Goal: Task Accomplishment & Management: Use online tool/utility

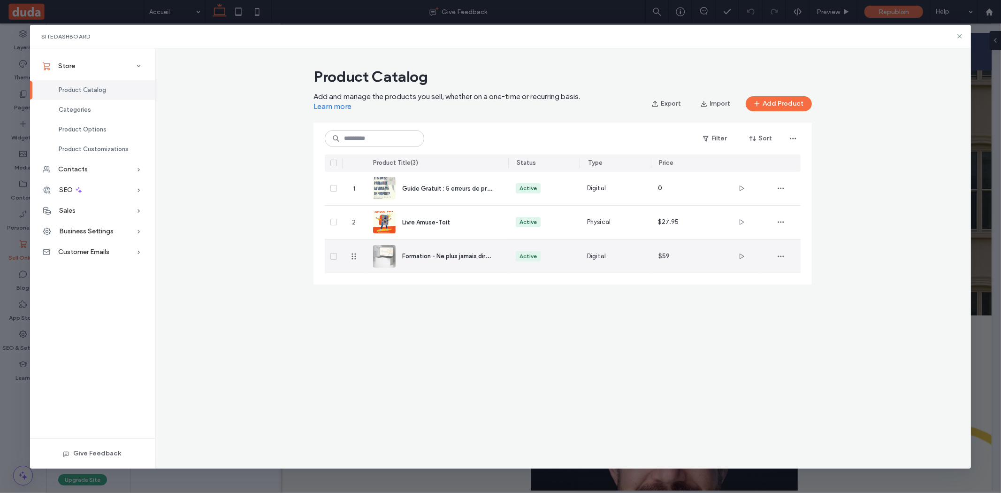
click at [418, 252] on span "Formation - Ne plus jamais dire "je n'ai pas le temps"" at bounding box center [475, 255] width 147 height 9
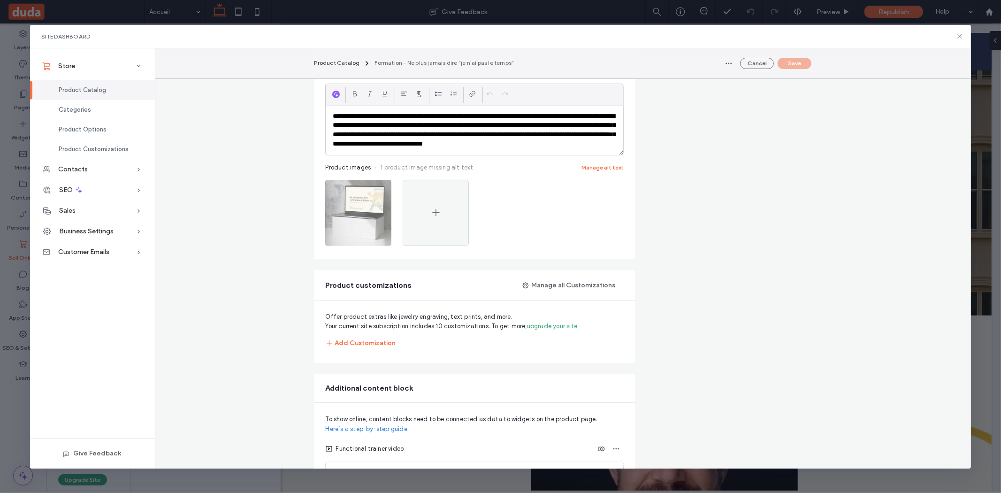
scroll to position [298, 0]
click at [422, 214] on div at bounding box center [436, 212] width 66 height 66
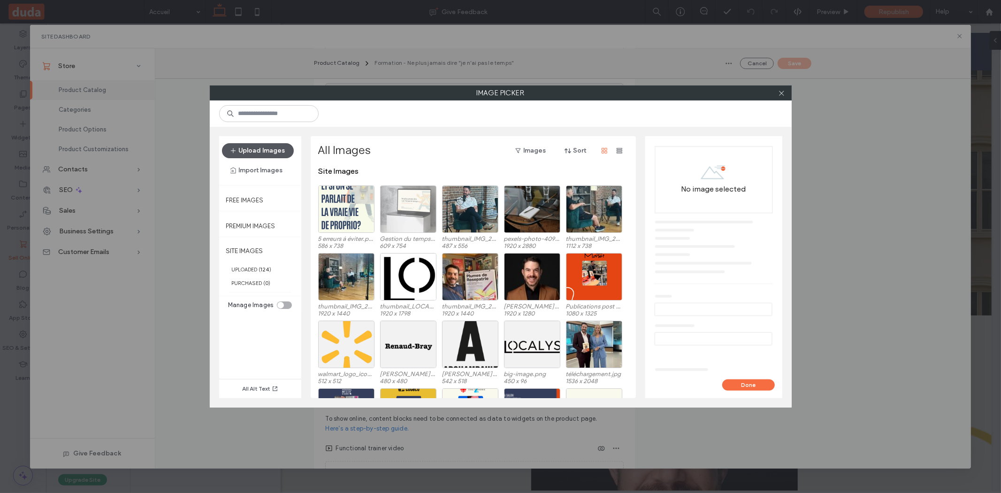
click at [258, 152] on button "Upload Images" at bounding box center [258, 150] width 72 height 15
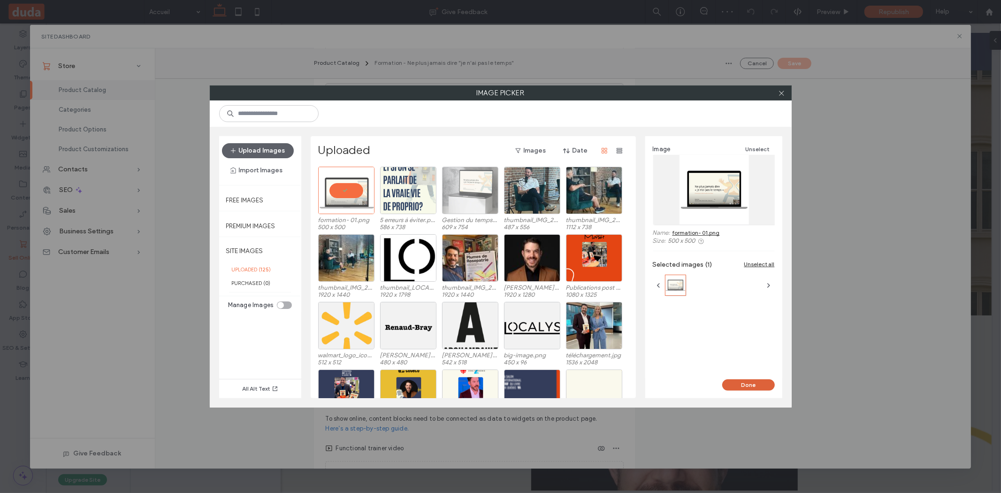
click at [753, 382] on button "Done" at bounding box center [748, 384] width 53 height 11
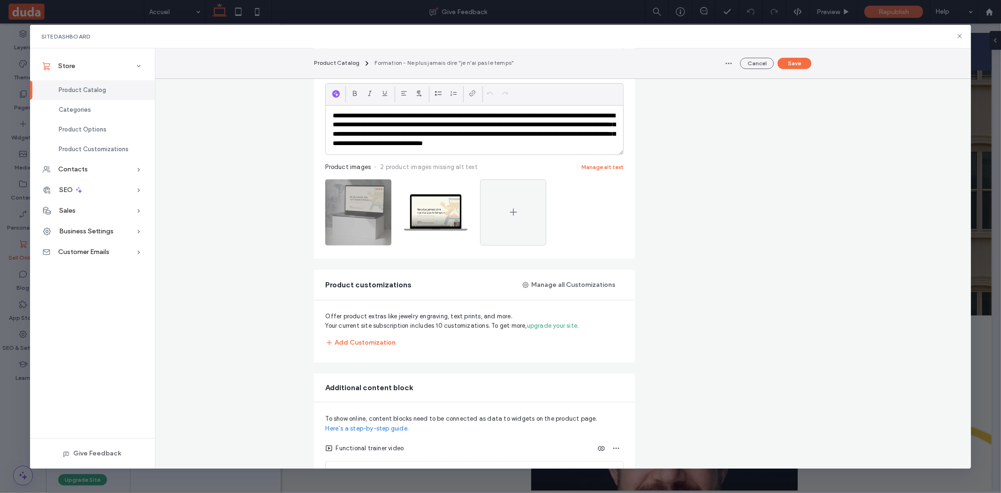
click at [382, 193] on icon "button" at bounding box center [379, 189] width 8 height 8
click at [358, 260] on span "Delete Image" at bounding box center [340, 258] width 38 height 9
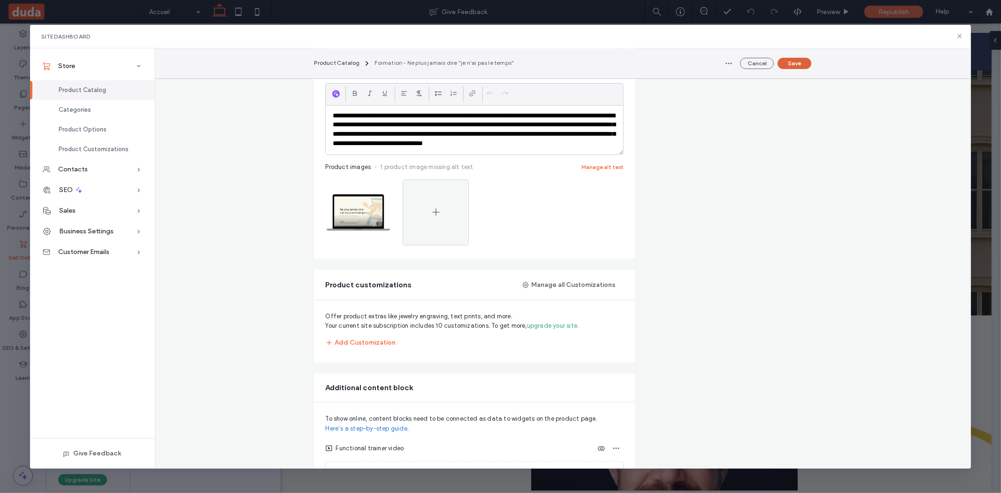
click at [800, 64] on button "Save" at bounding box center [794, 63] width 34 height 11
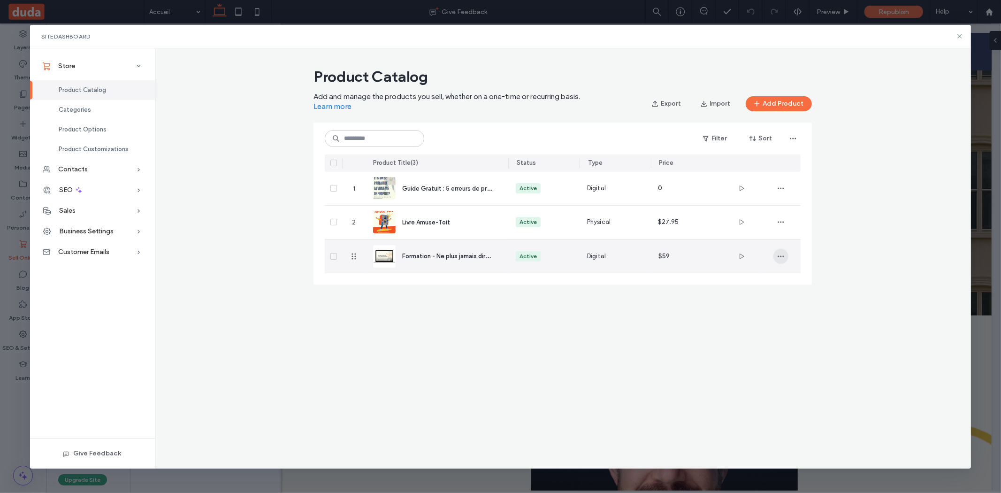
click at [776, 259] on span "button" at bounding box center [780, 256] width 15 height 15
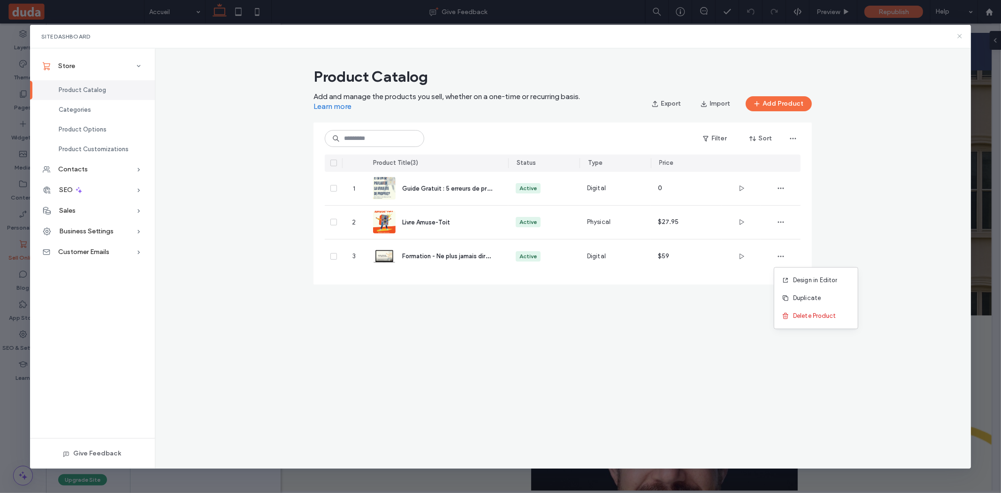
click at [958, 35] on icon at bounding box center [960, 36] width 8 height 8
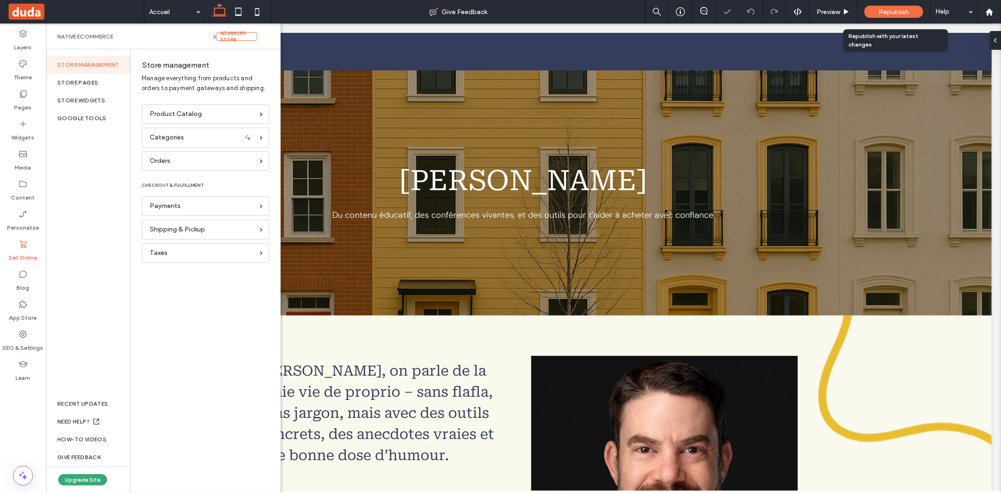
click at [891, 12] on span "Republish" at bounding box center [893, 12] width 30 height 8
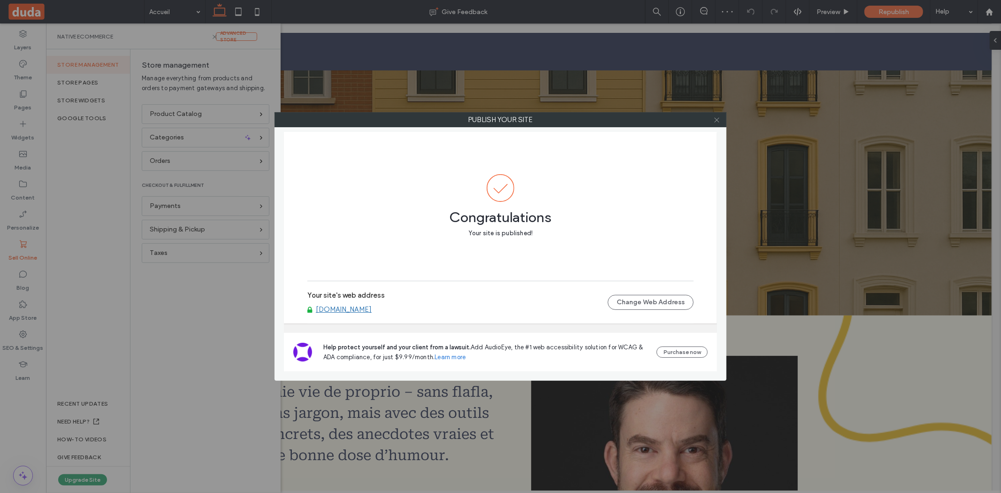
click at [714, 122] on icon at bounding box center [716, 119] width 7 height 7
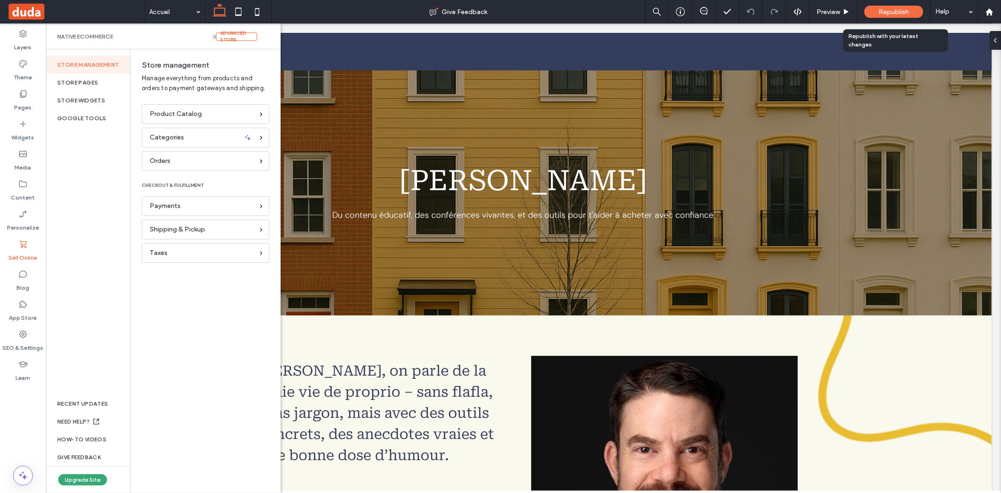
click at [897, 14] on span "Republish" at bounding box center [893, 12] width 30 height 8
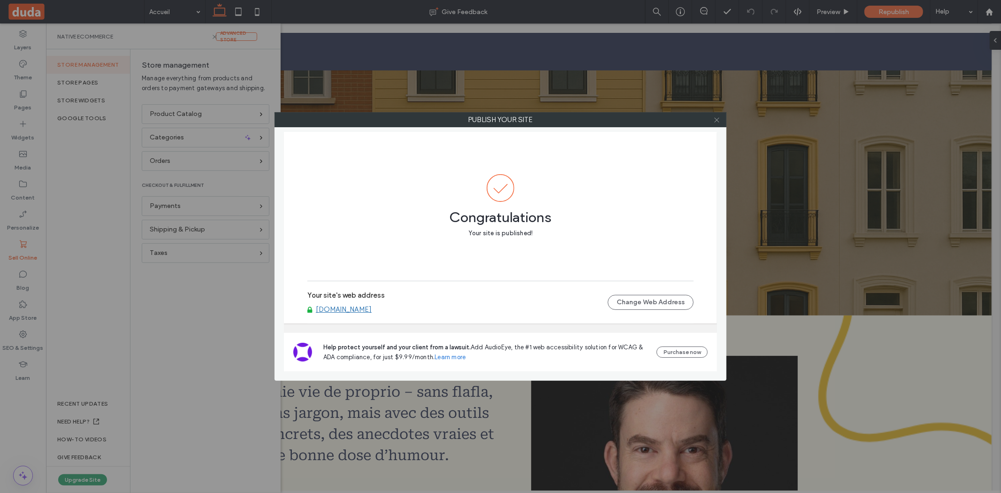
click at [714, 118] on icon at bounding box center [716, 119] width 7 height 7
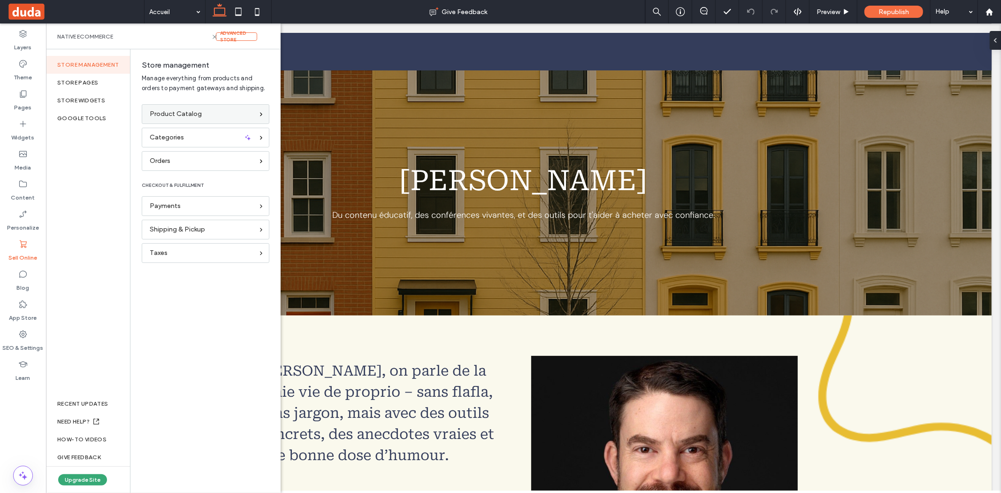
click at [208, 107] on div "Product Catalog" at bounding box center [206, 114] width 128 height 20
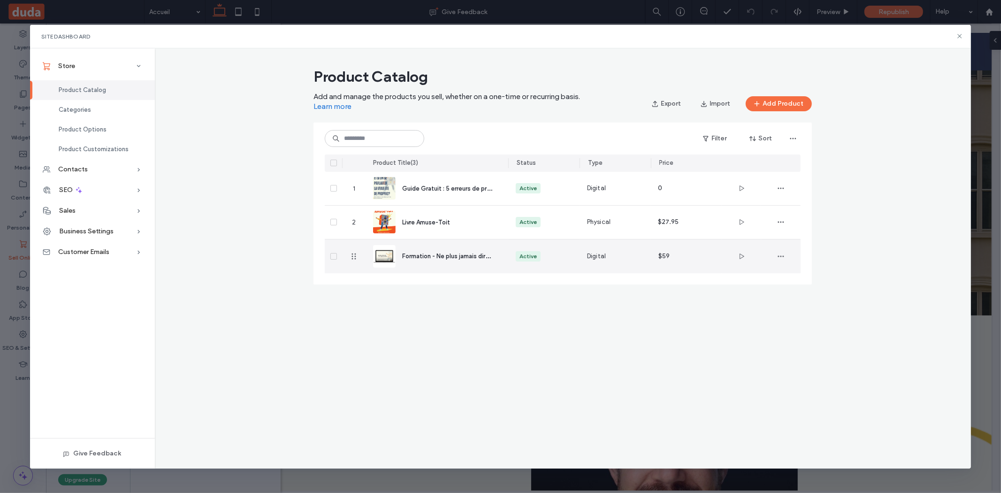
click at [426, 251] on div "Formation - Ne plus jamais dire "je n'ai pas le temps"" at bounding box center [447, 256] width 91 height 10
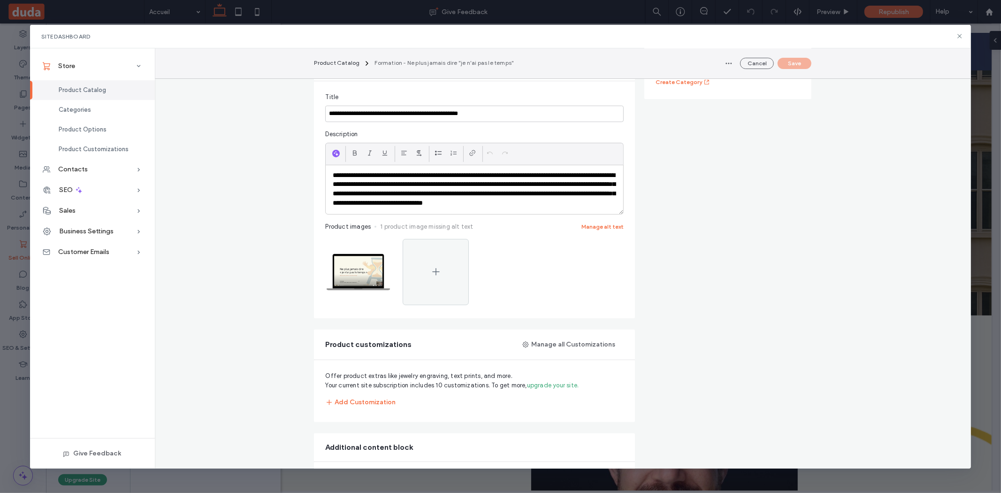
scroll to position [247, 0]
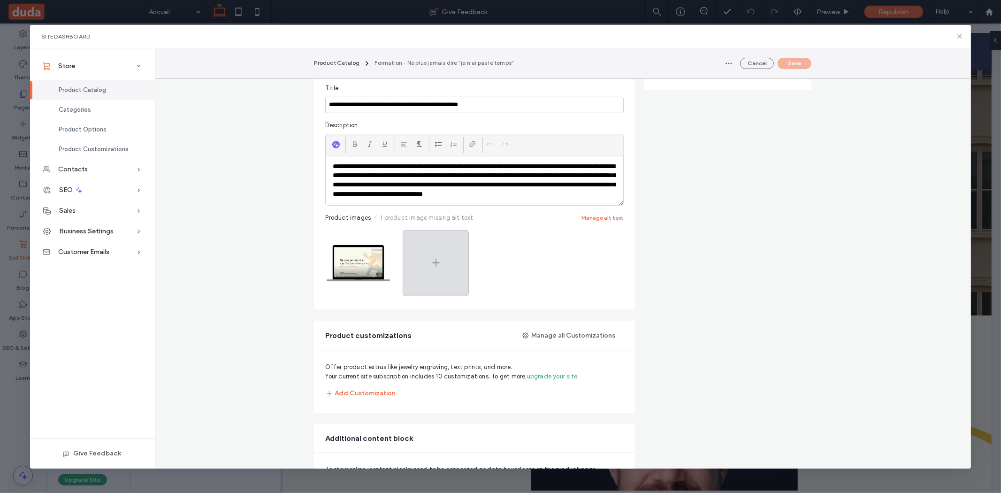
click at [425, 276] on div at bounding box center [436, 263] width 66 height 66
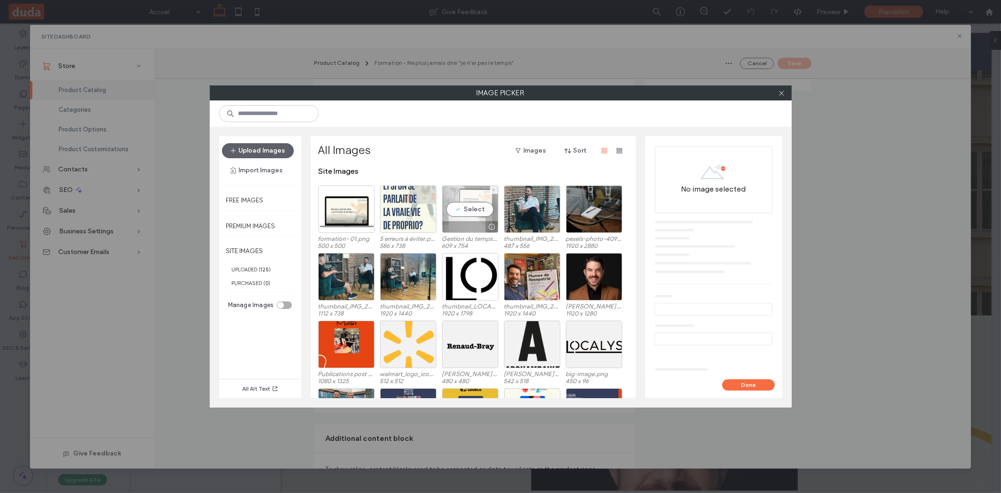
click at [492, 207] on div "Select" at bounding box center [470, 208] width 56 height 47
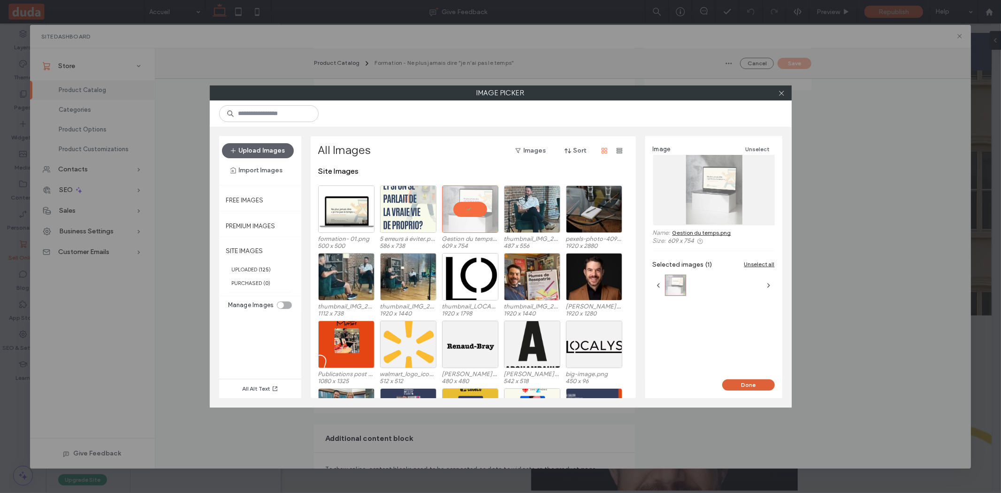
click at [739, 379] on button "Done" at bounding box center [748, 384] width 53 height 11
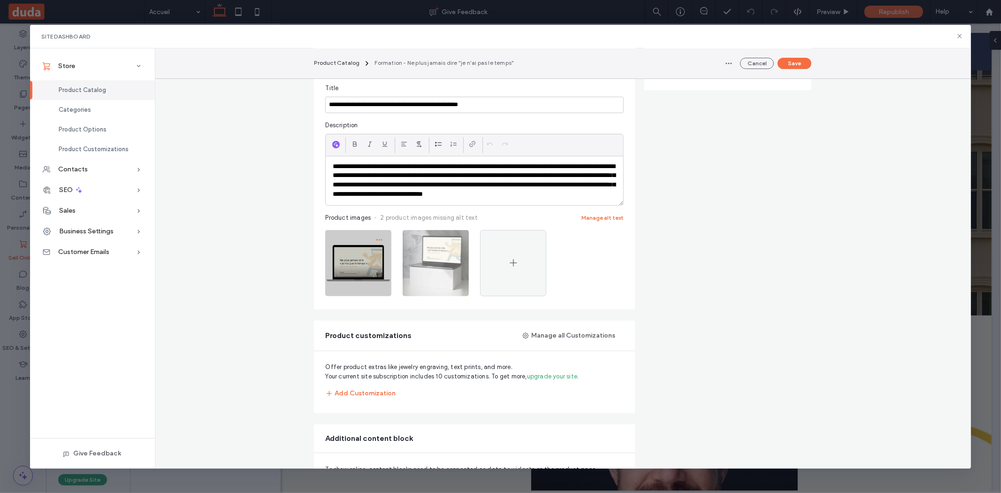
click at [376, 243] on icon "button" at bounding box center [379, 240] width 8 height 8
click at [357, 308] on span "Delete Image" at bounding box center [340, 308] width 38 height 9
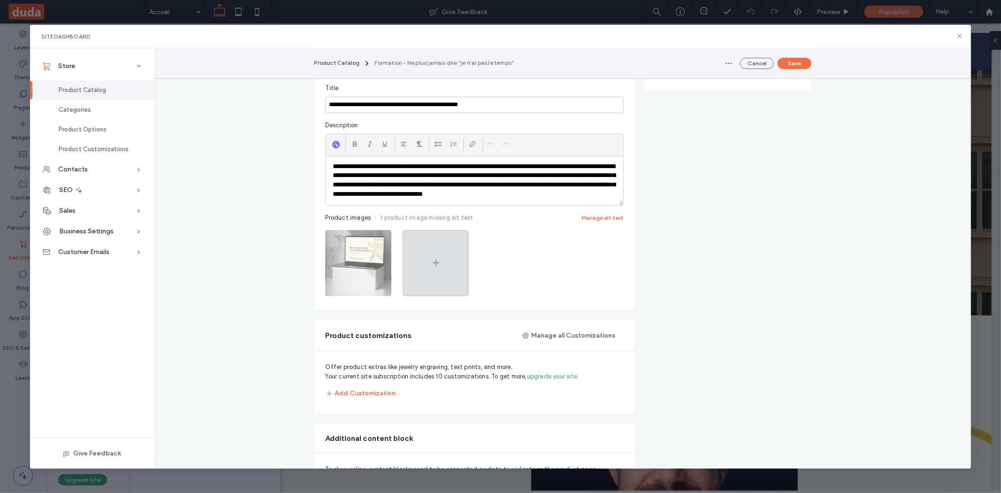
click at [458, 259] on div at bounding box center [436, 263] width 66 height 66
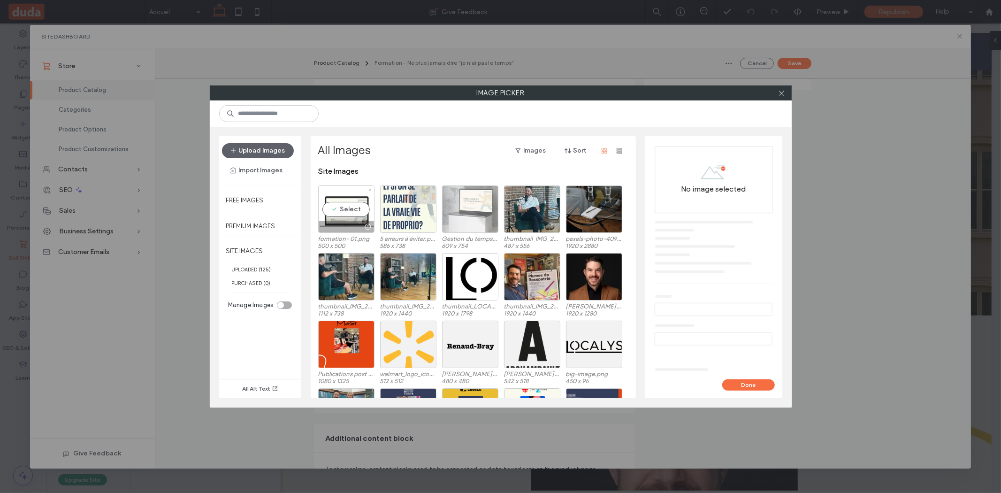
click at [356, 206] on div "Select" at bounding box center [346, 208] width 56 height 47
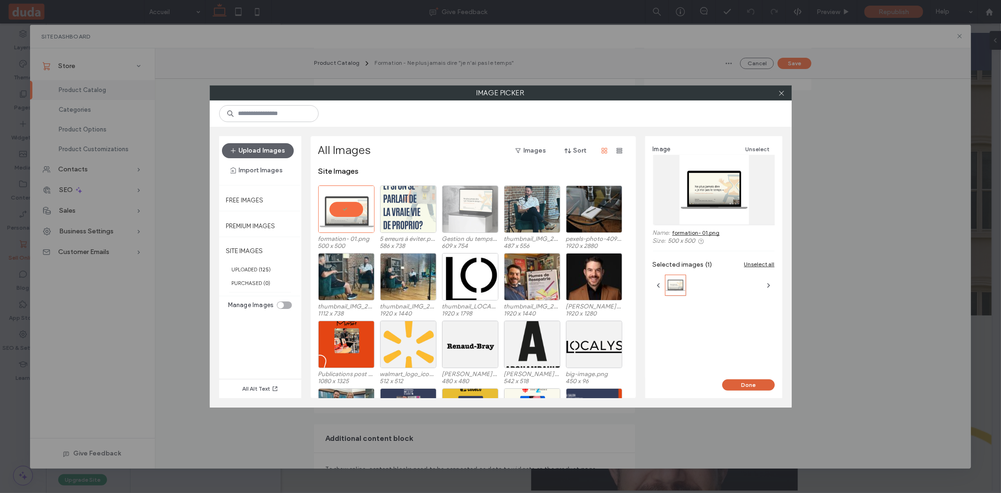
click at [757, 382] on button "Done" at bounding box center [748, 384] width 53 height 11
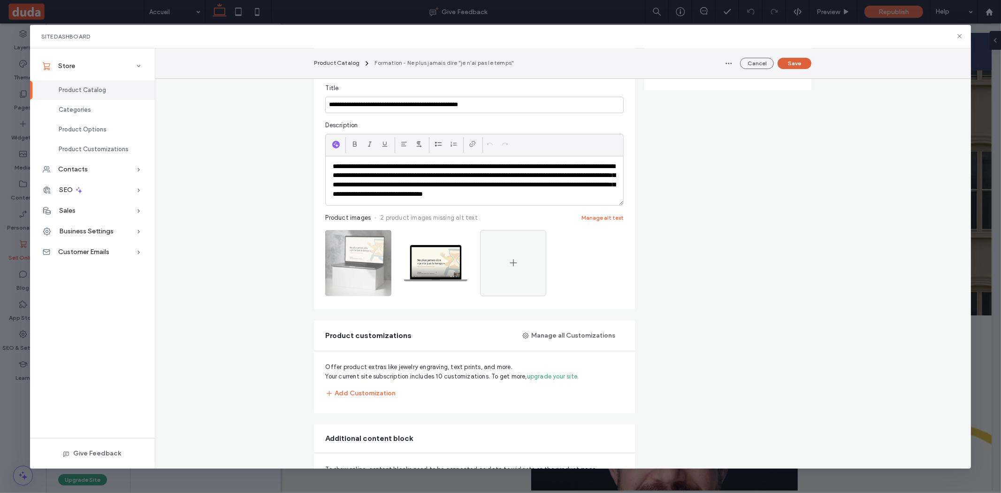
click at [802, 62] on button "Save" at bounding box center [794, 63] width 34 height 11
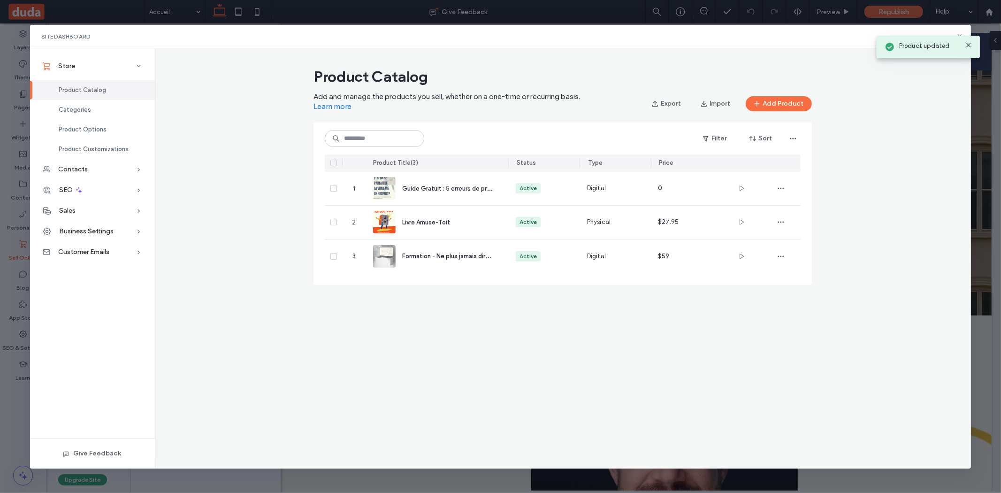
scroll to position [0, 0]
click at [967, 46] on div "Site Dashboard" at bounding box center [500, 36] width 941 height 23
click at [962, 39] on icon at bounding box center [960, 36] width 8 height 8
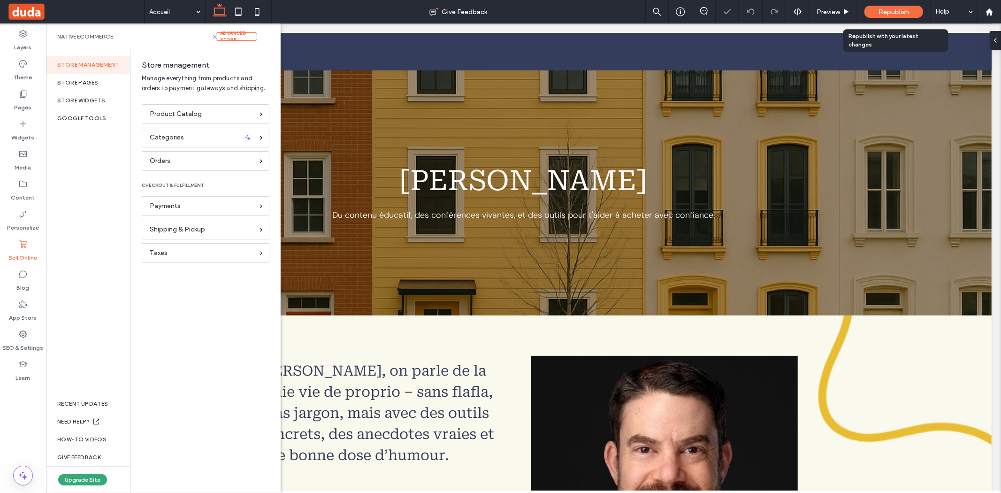
click at [906, 15] on span "Republish" at bounding box center [893, 12] width 30 height 8
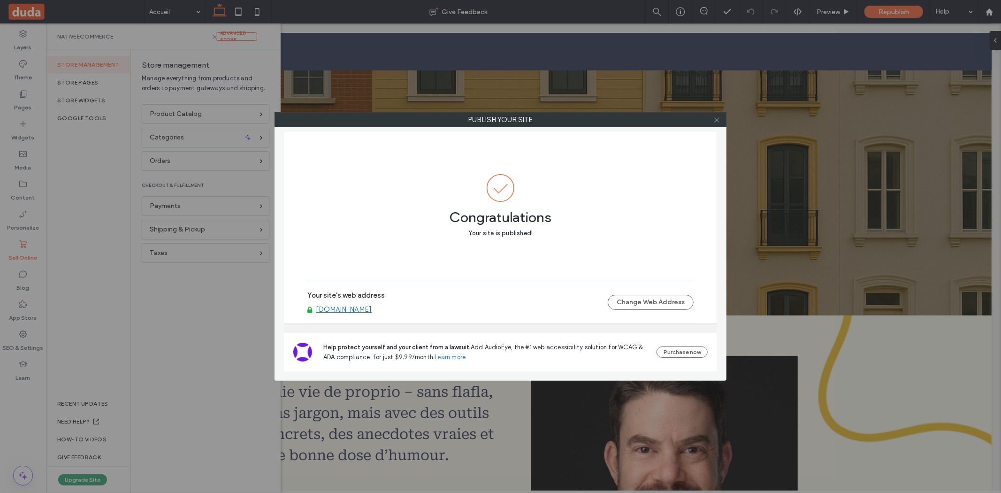
click at [715, 122] on icon at bounding box center [716, 119] width 7 height 7
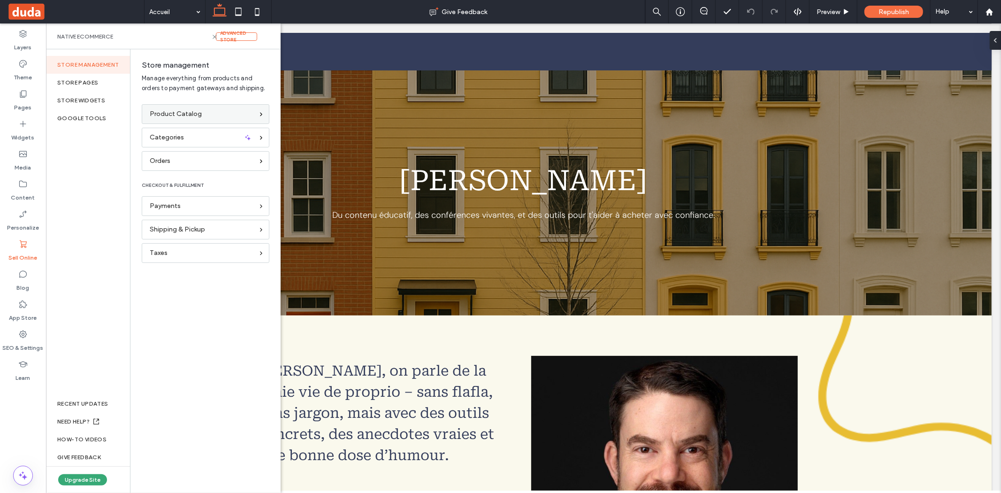
click at [212, 110] on div "Product Catalog" at bounding box center [202, 114] width 104 height 10
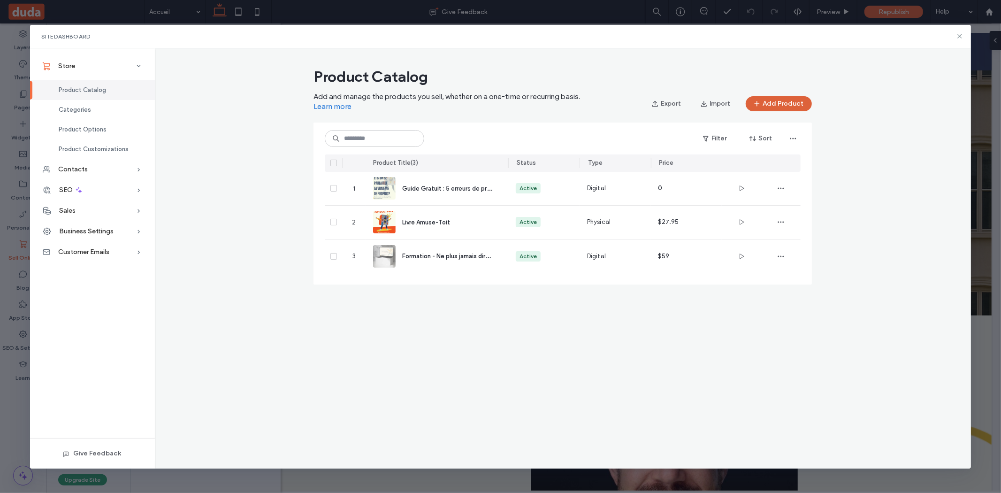
click at [770, 101] on button "Add Product" at bounding box center [779, 103] width 66 height 15
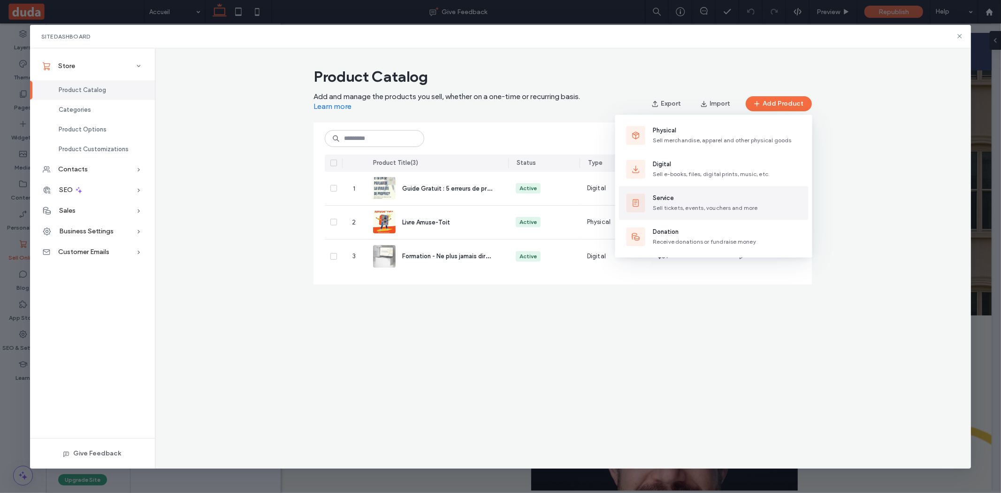
click at [688, 204] on div "Service Sell tickets, events, vouchers and more" at bounding box center [705, 202] width 105 height 19
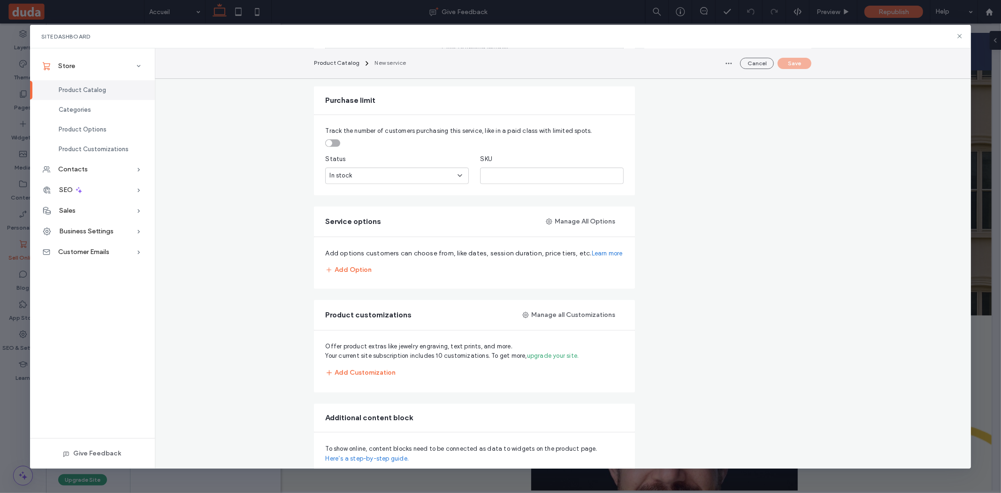
scroll to position [330, 0]
click at [362, 269] on button "Add Option" at bounding box center [348, 268] width 46 height 15
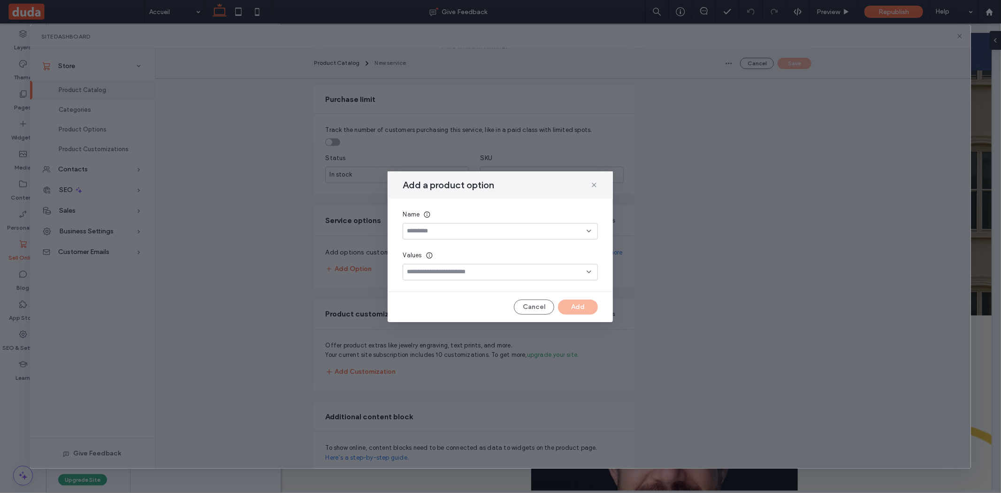
click at [503, 232] on input at bounding box center [497, 231] width 180 height 8
click at [469, 254] on div "Session" at bounding box center [500, 247] width 194 height 16
click at [466, 268] on input at bounding box center [497, 272] width 180 height 8
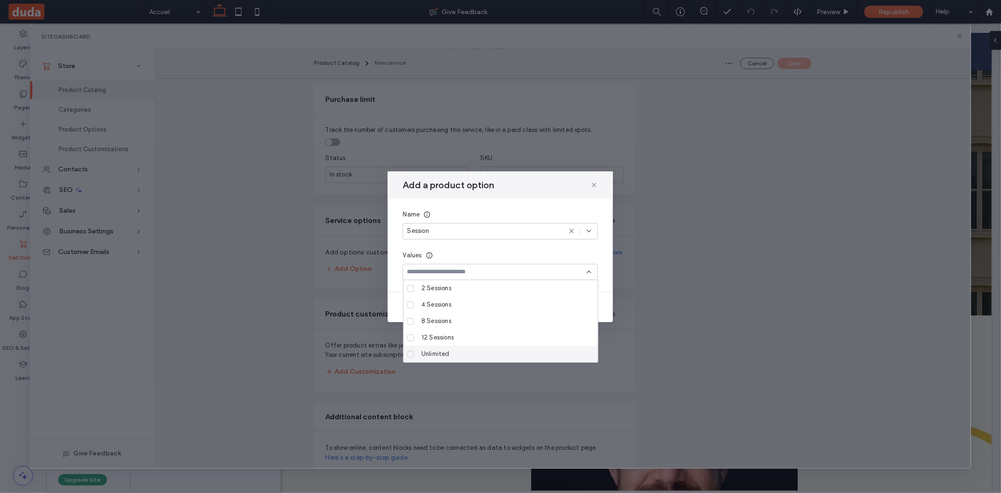
click at [460, 357] on div "Unlimited" at bounding box center [504, 354] width 173 height 16
click at [651, 335] on div "Add a product option Name Session Values Unlimited Cancel Add" at bounding box center [500, 246] width 941 height 443
click at [610, 309] on div "Cancel Add" at bounding box center [500, 306] width 225 height 15
click at [595, 182] on icon at bounding box center [594, 185] width 8 height 8
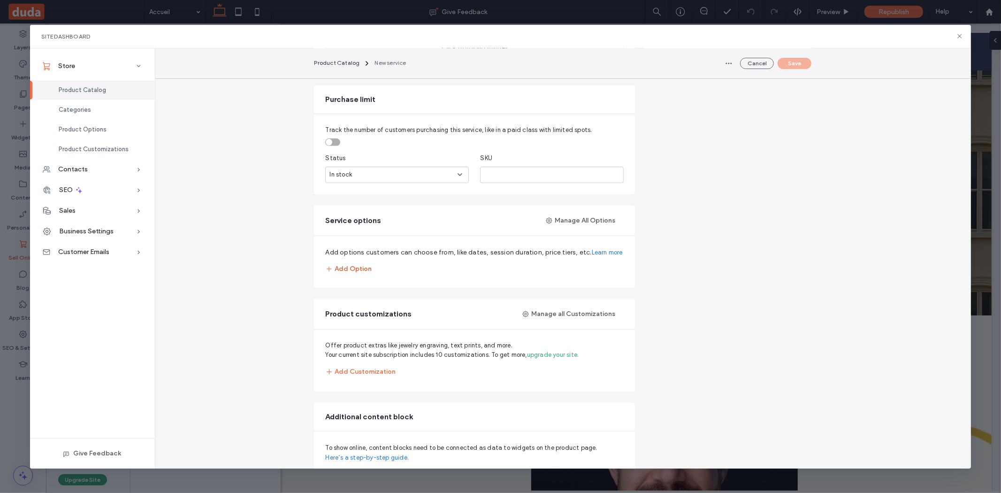
click at [365, 268] on button "Add Option" at bounding box center [348, 268] width 46 height 15
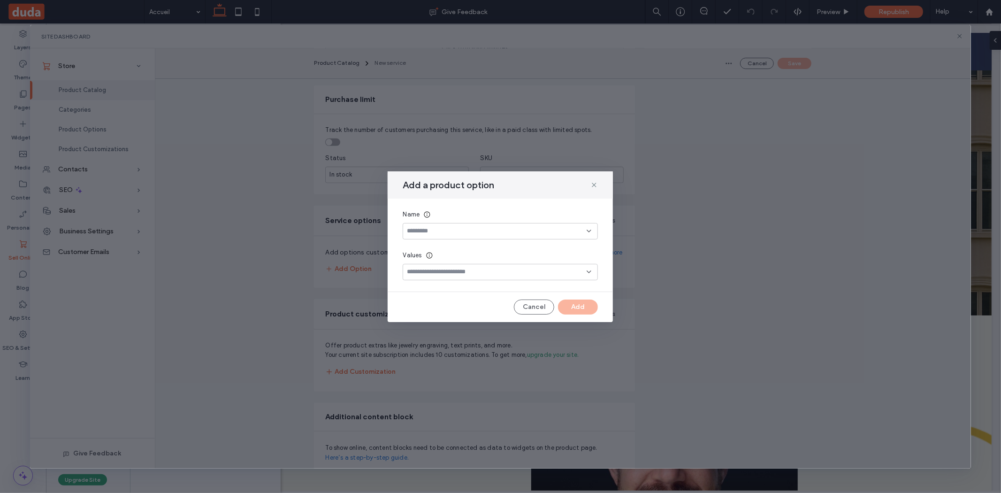
click at [517, 231] on input at bounding box center [497, 231] width 180 height 8
click at [446, 247] on div "Session" at bounding box center [500, 247] width 194 height 16
click at [448, 274] on input at bounding box center [497, 272] width 180 height 8
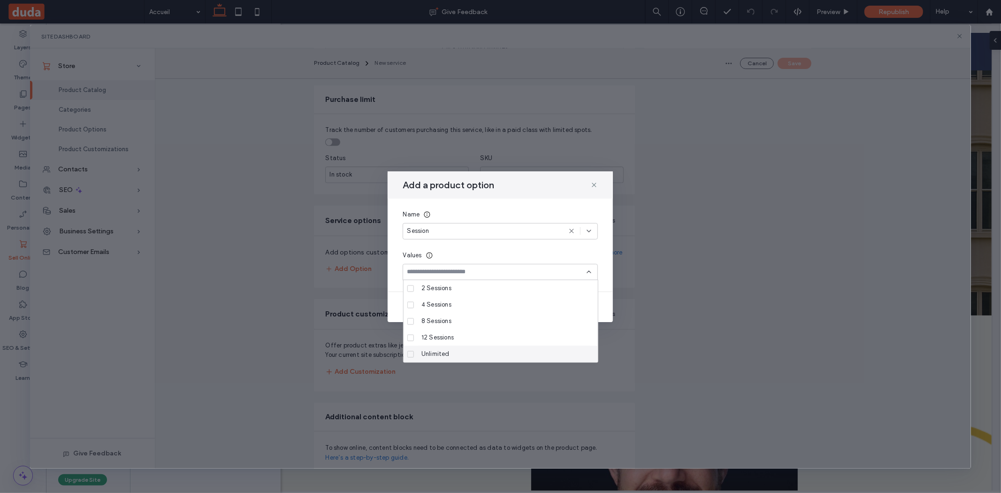
click at [411, 357] on span at bounding box center [410, 353] width 7 height 7
click at [395, 299] on div "Cancel Add" at bounding box center [500, 306] width 225 height 15
click at [487, 234] on div "Session" at bounding box center [484, 230] width 154 height 9
click at [548, 312] on div "4 Sessions" at bounding box center [504, 305] width 173 height 16
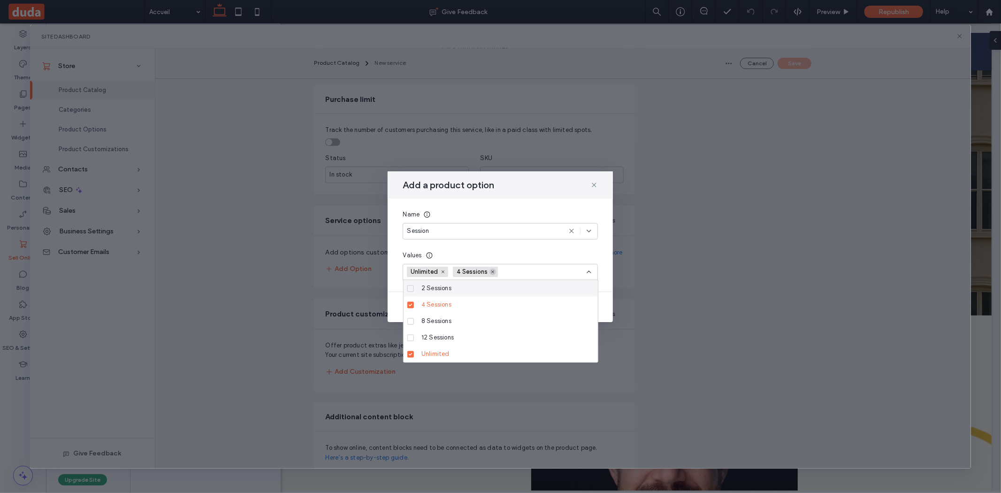
click at [494, 273] on icon at bounding box center [492, 271] width 5 height 5
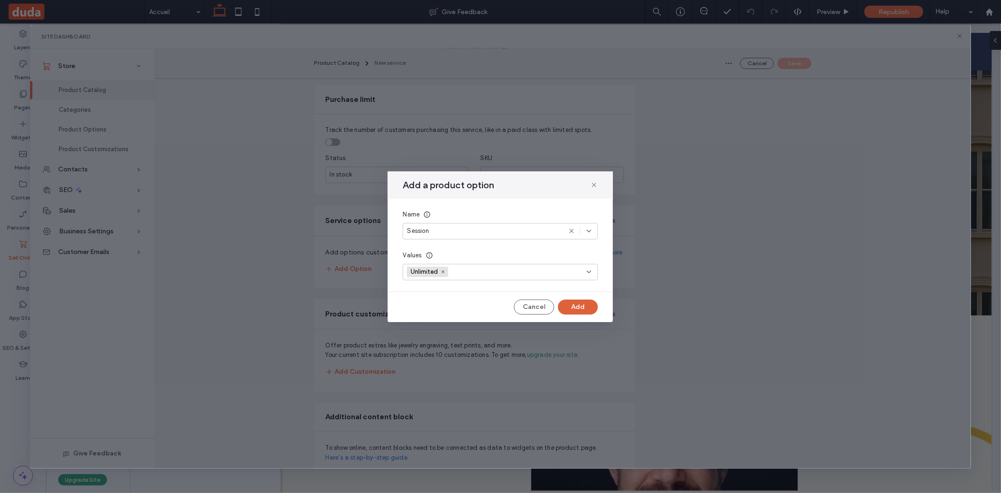
click at [587, 305] on button "Add" at bounding box center [578, 306] width 40 height 15
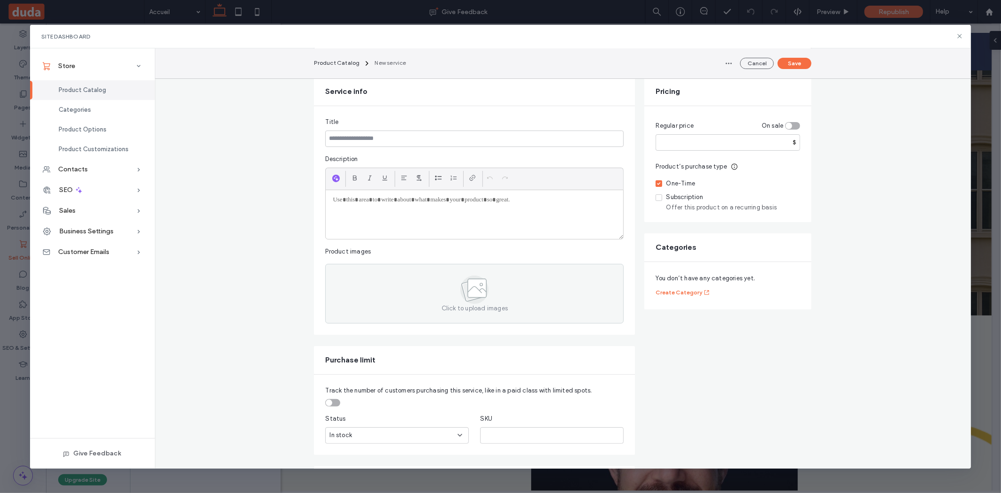
scroll to position [38, 0]
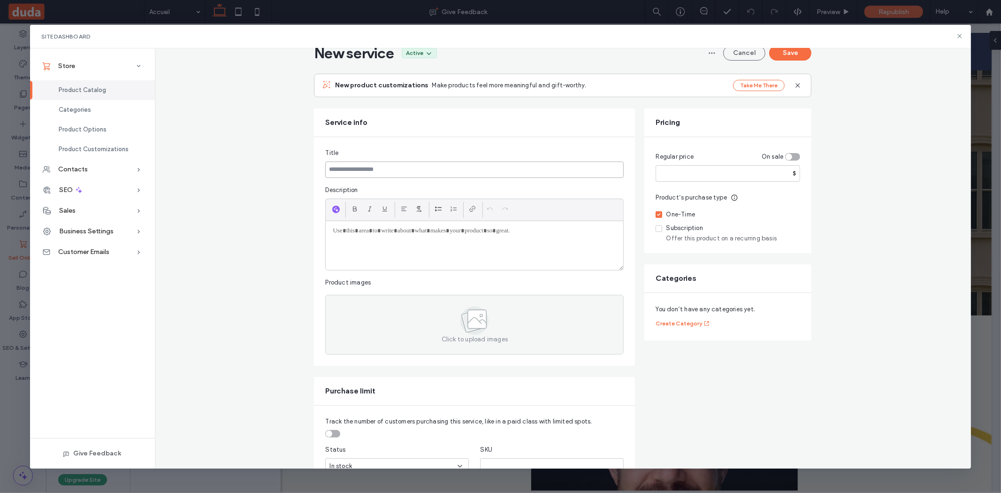
click at [387, 171] on input at bounding box center [474, 169] width 298 height 16
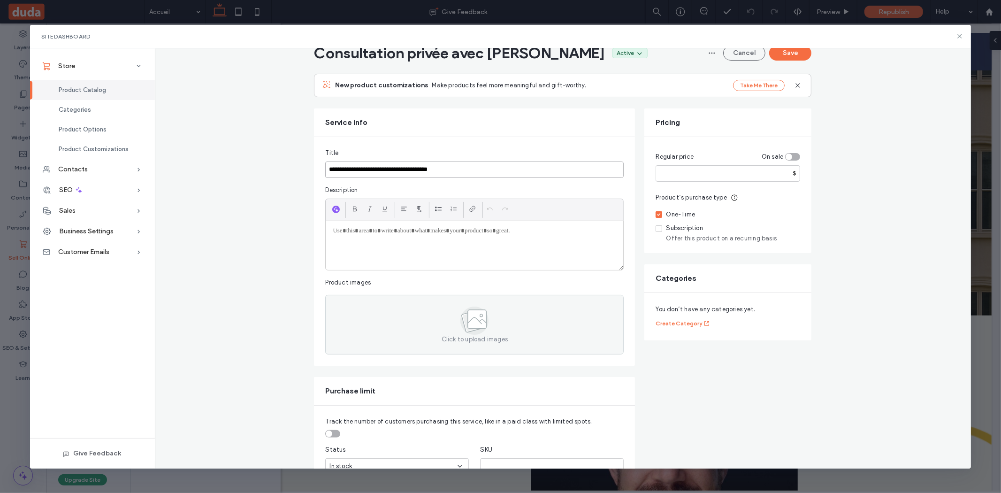
scroll to position [0, 0]
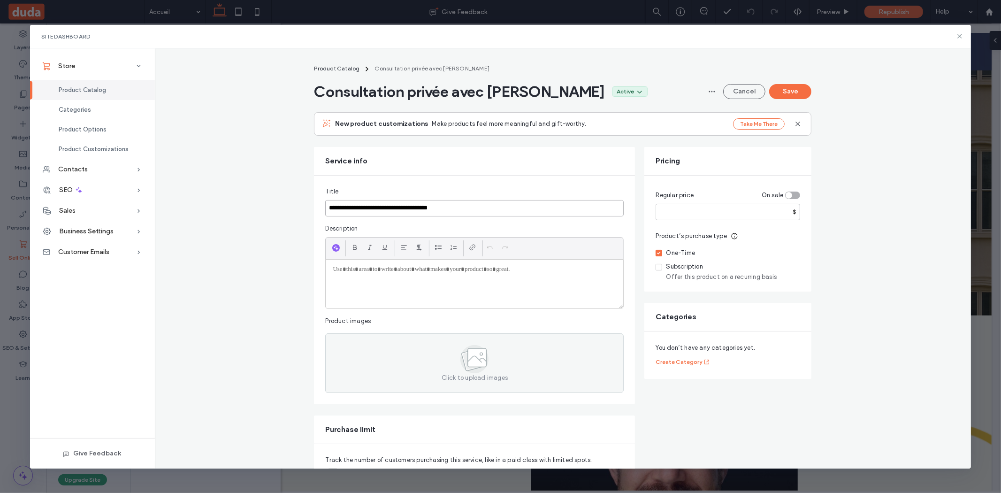
type input "**********"
click at [765, 207] on input "number" at bounding box center [727, 212] width 145 height 16
click at [780, 211] on input "number" at bounding box center [727, 212] width 145 height 16
type input "***"
click at [467, 207] on input "**********" at bounding box center [474, 208] width 298 height 16
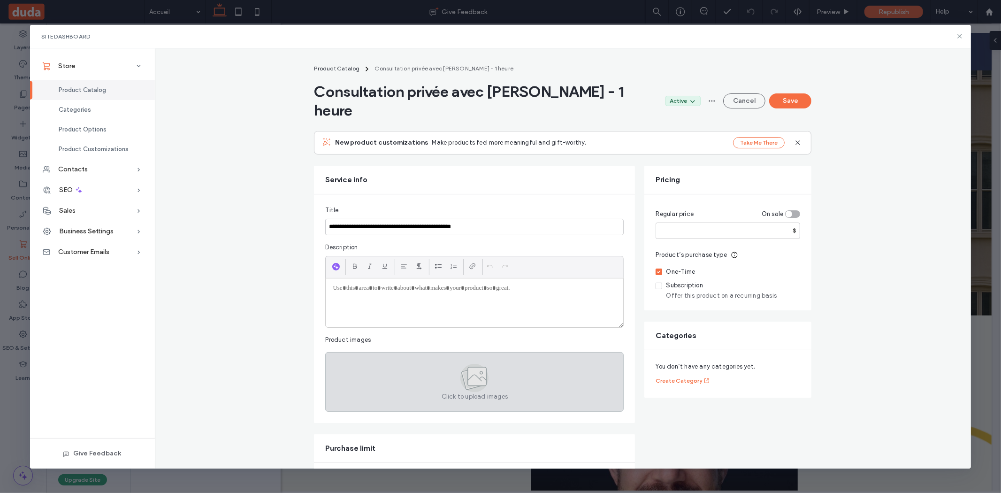
click at [481, 382] on icon at bounding box center [477, 376] width 19 height 19
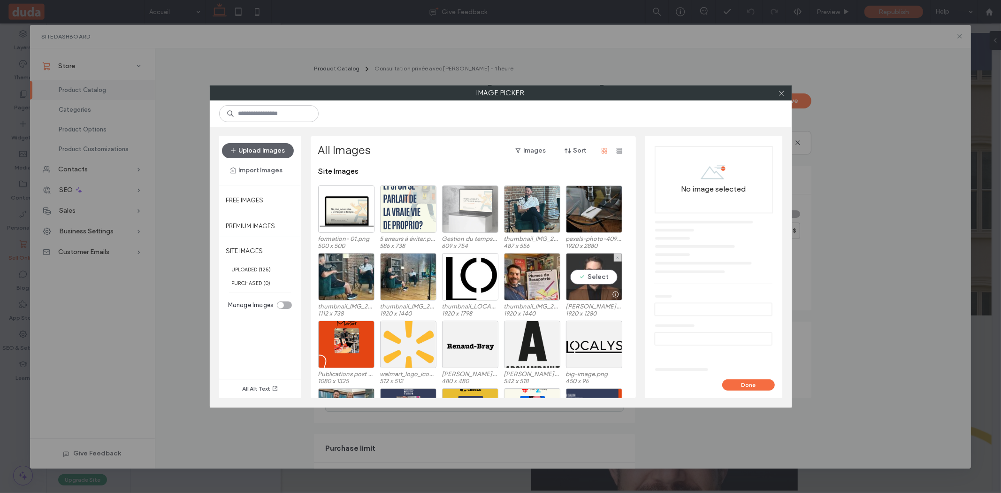
click at [598, 274] on div "Select" at bounding box center [594, 276] width 56 height 47
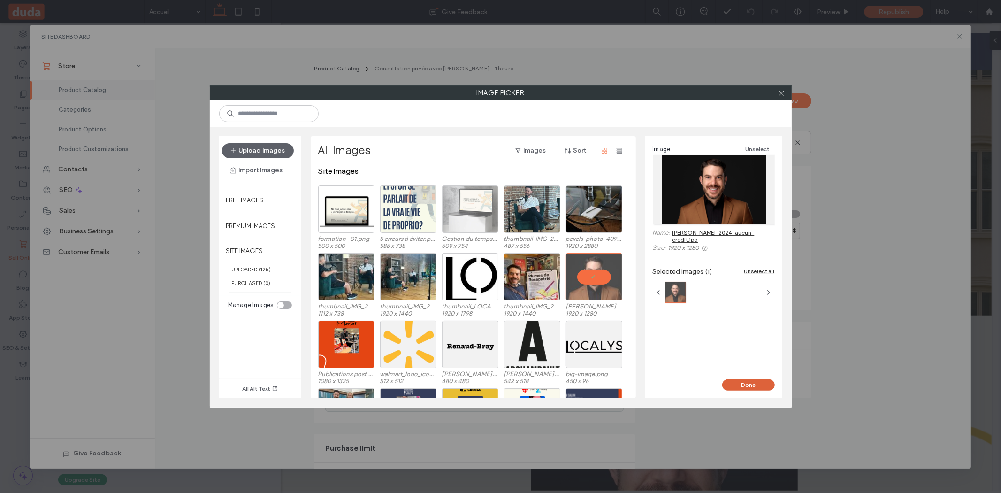
click at [756, 384] on button "Done" at bounding box center [748, 384] width 53 height 11
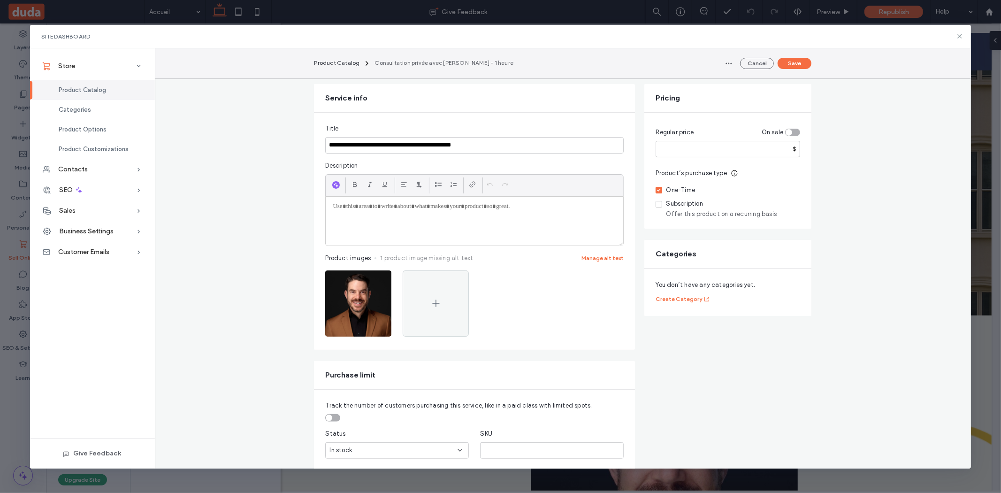
scroll to position [82, 0]
click at [430, 220] on div at bounding box center [474, 220] width 297 height 49
drag, startPoint x: 385, startPoint y: 145, endPoint x: 456, endPoint y: 144, distance: 70.4
click at [456, 144] on input "**********" at bounding box center [474, 145] width 298 height 16
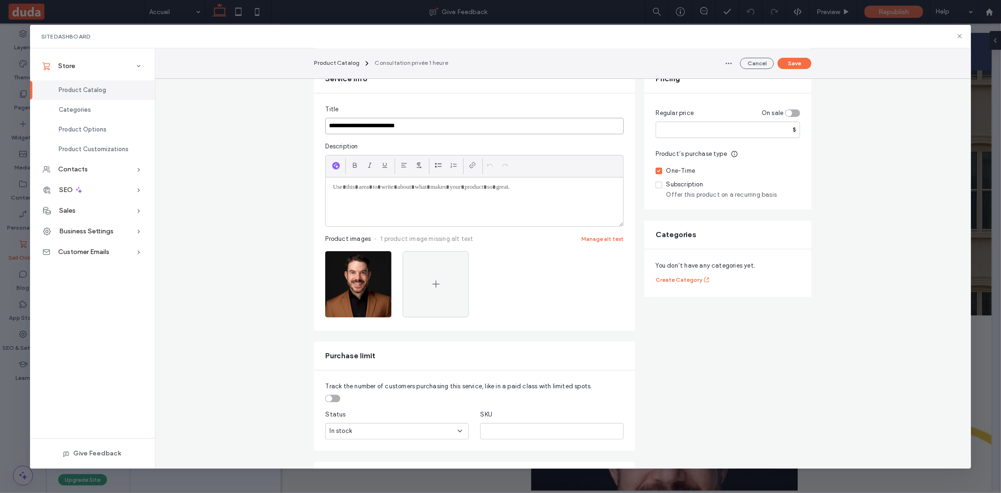
scroll to position [63, 0]
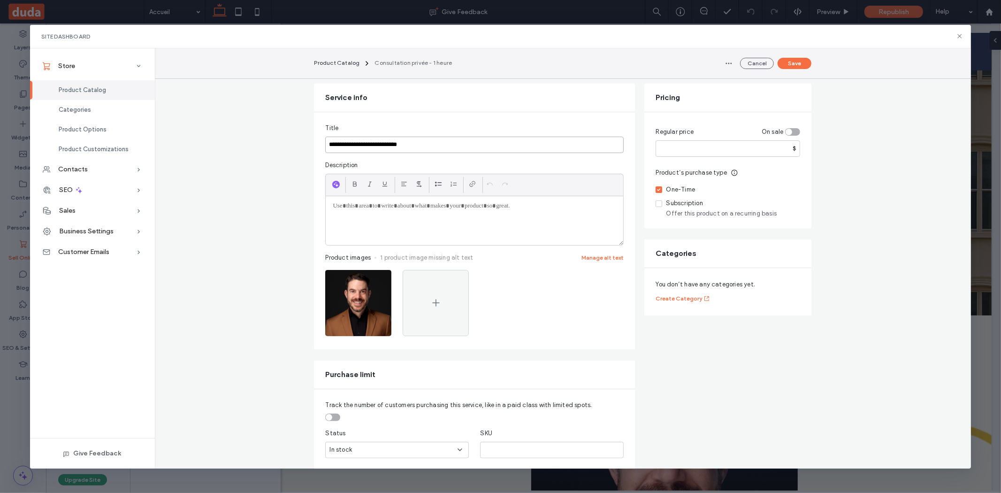
type input "**********"
click at [422, 216] on div at bounding box center [474, 220] width 297 height 49
click at [421, 218] on div "**********" at bounding box center [474, 220] width 297 height 49
paste div
click at [472, 214] on span "**********" at bounding box center [476, 214] width 129 height 6
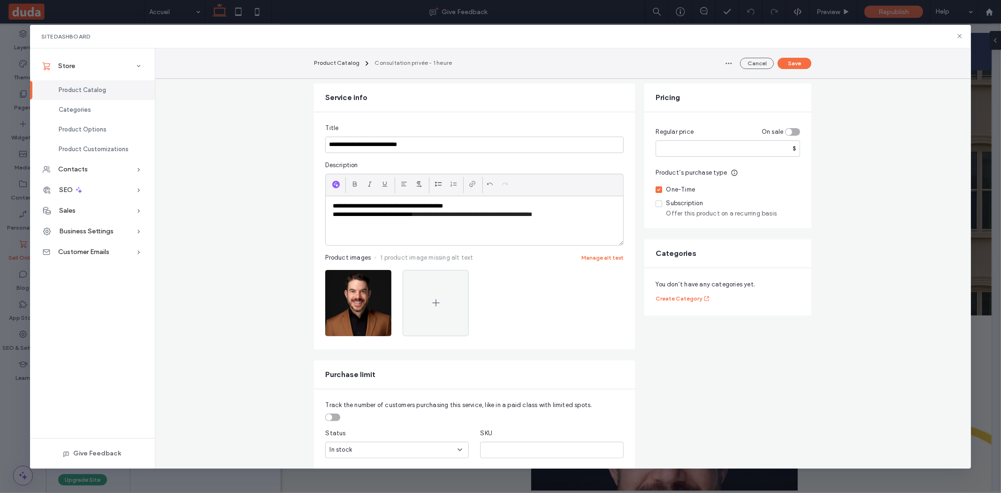
click at [480, 216] on span "**********" at bounding box center [472, 214] width 120 height 6
click at [505, 215] on span "**********" at bounding box center [476, 214] width 129 height 6
click at [504, 215] on span "**********" at bounding box center [472, 214] width 120 height 6
click at [535, 219] on div "**********" at bounding box center [474, 220] width 297 height 49
click at [337, 224] on span "**********" at bounding box center [432, 223] width 199 height 6
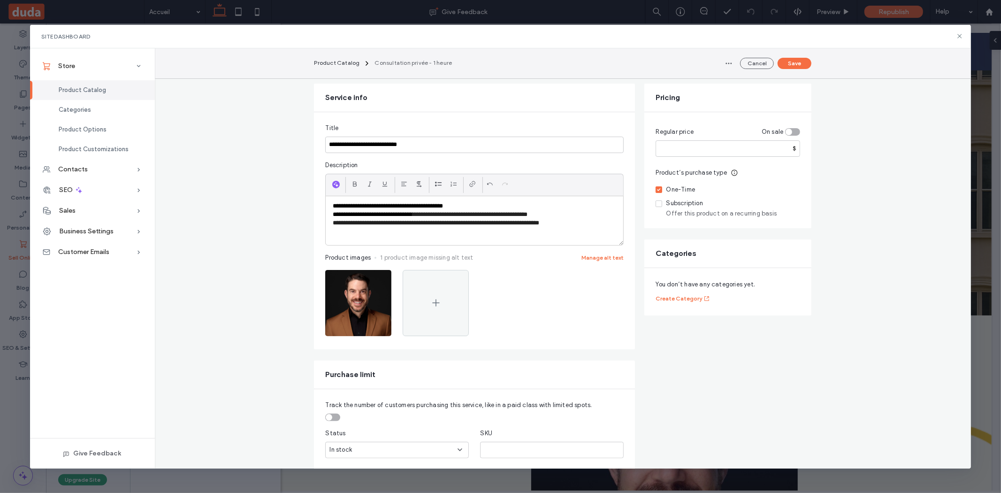
click at [423, 223] on span "**********" at bounding box center [436, 223] width 206 height 6
click at [585, 224] on p "**********" at bounding box center [474, 223] width 283 height 8
click at [791, 62] on button "Save" at bounding box center [794, 63] width 34 height 11
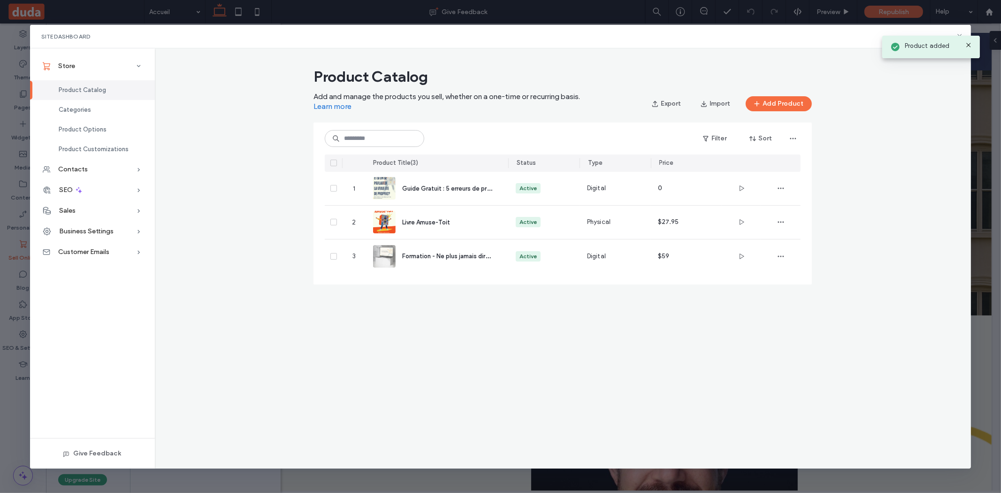
scroll to position [0, 0]
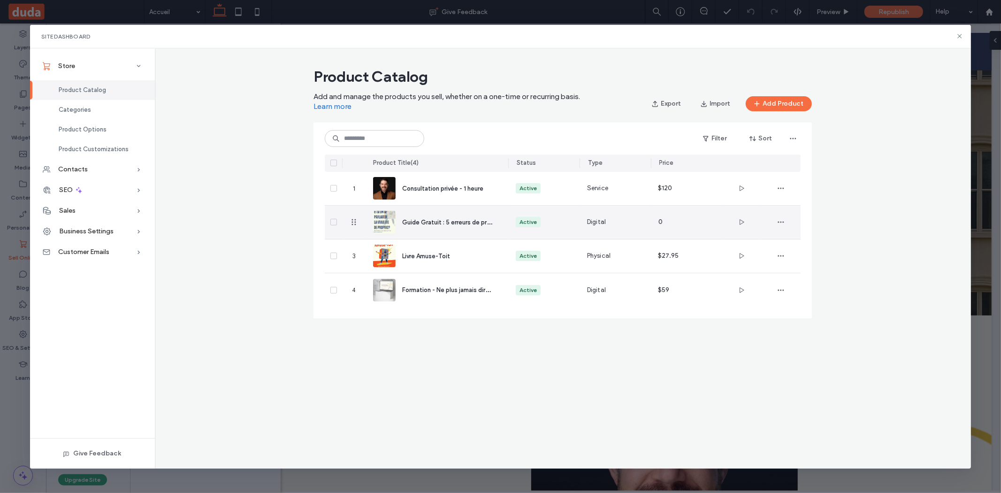
click at [464, 215] on div "Guide Gratuit : 5 erreurs de proprio à éviter" at bounding box center [437, 221] width 128 height 33
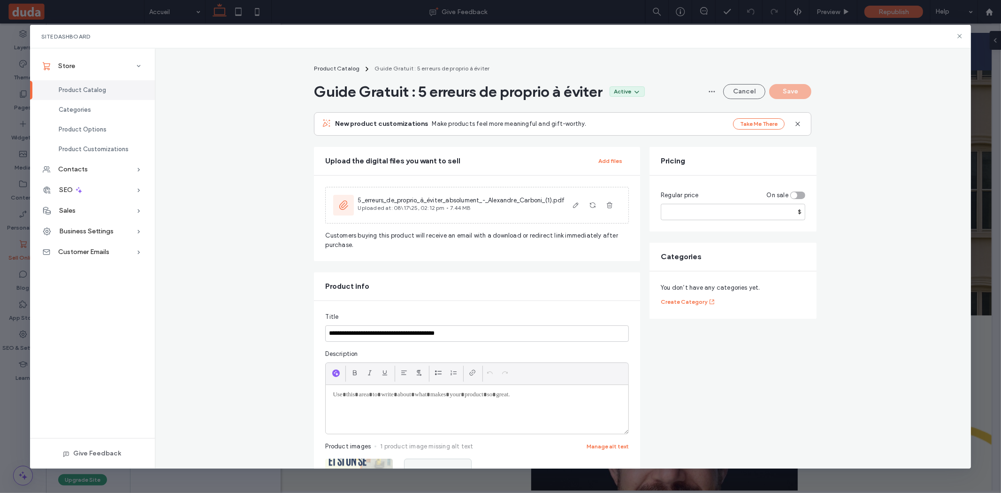
scroll to position [1, 0]
click at [747, 90] on button "Cancel" at bounding box center [744, 90] width 42 height 15
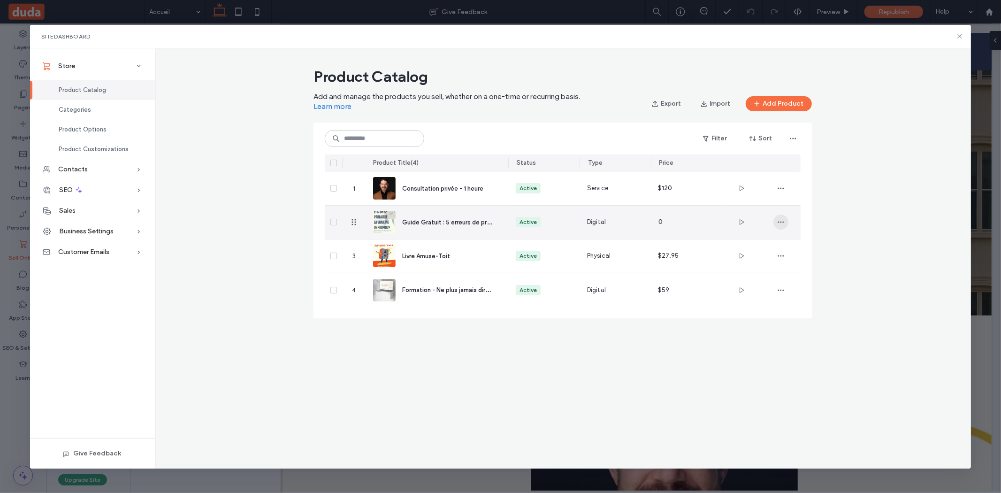
click at [777, 228] on span "button" at bounding box center [780, 221] width 15 height 15
click at [802, 288] on div "Delete Product" at bounding box center [816, 282] width 84 height 18
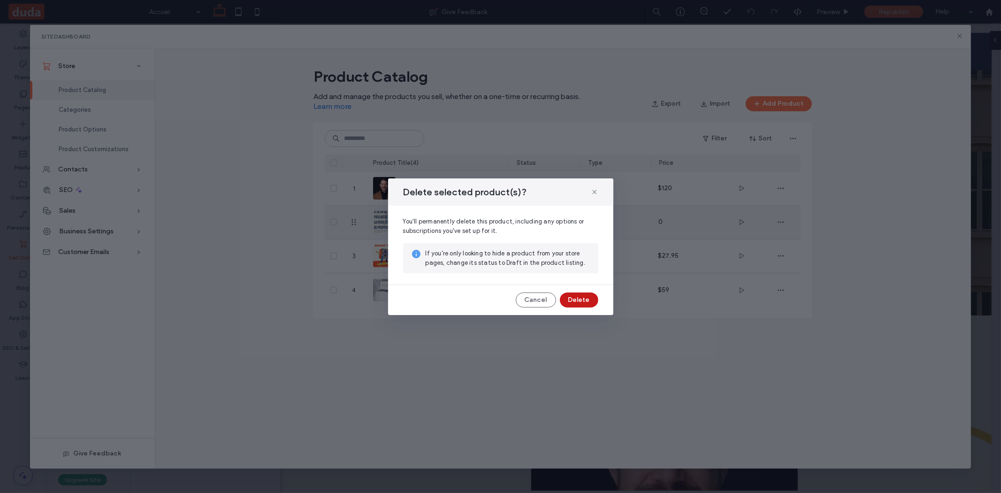
click at [575, 295] on button "Delete" at bounding box center [579, 299] width 38 height 15
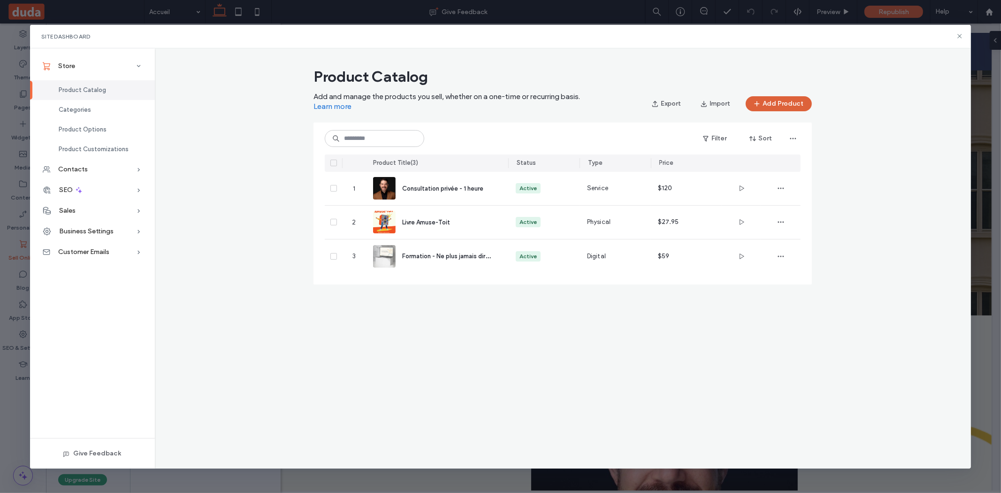
click at [762, 99] on span "button" at bounding box center [757, 104] width 9 height 14
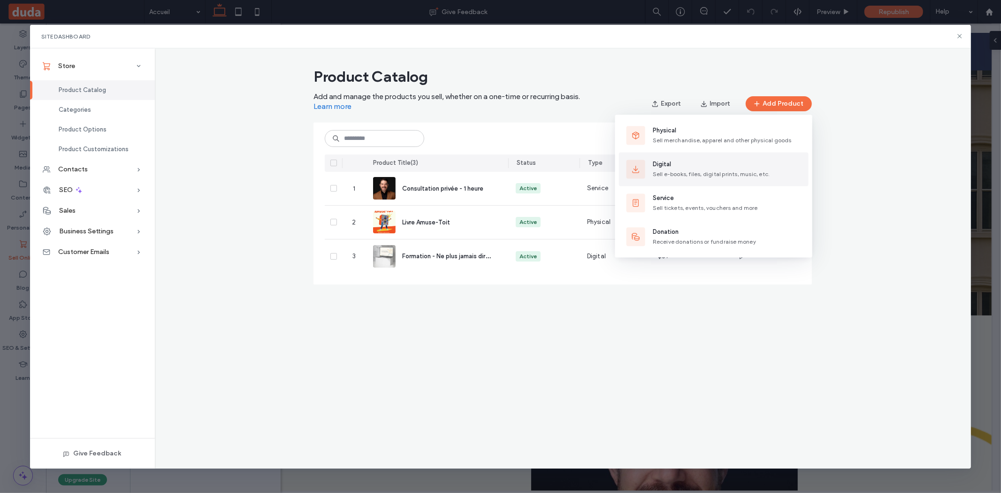
click at [712, 172] on span "Sell e-books, files, digital prints, music, etc." at bounding box center [711, 173] width 117 height 7
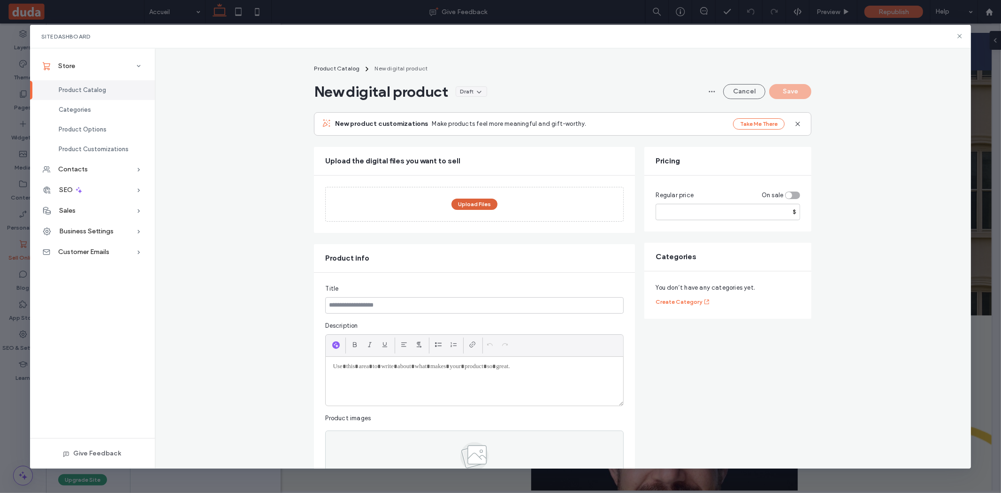
click at [474, 203] on button "Upload Files" at bounding box center [474, 203] width 46 height 11
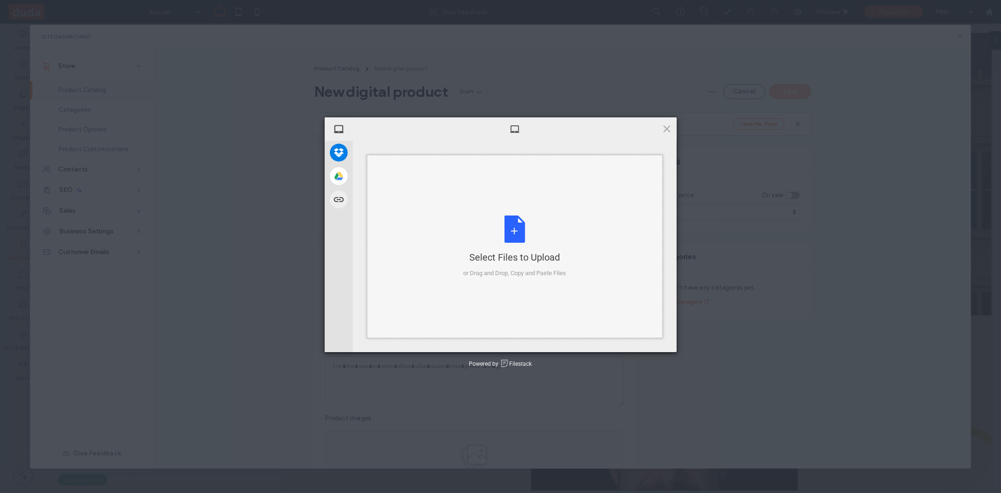
click at [487, 241] on div "Select Files to Upload or Drag and Drop, Copy and Paste Files" at bounding box center [514, 246] width 103 height 62
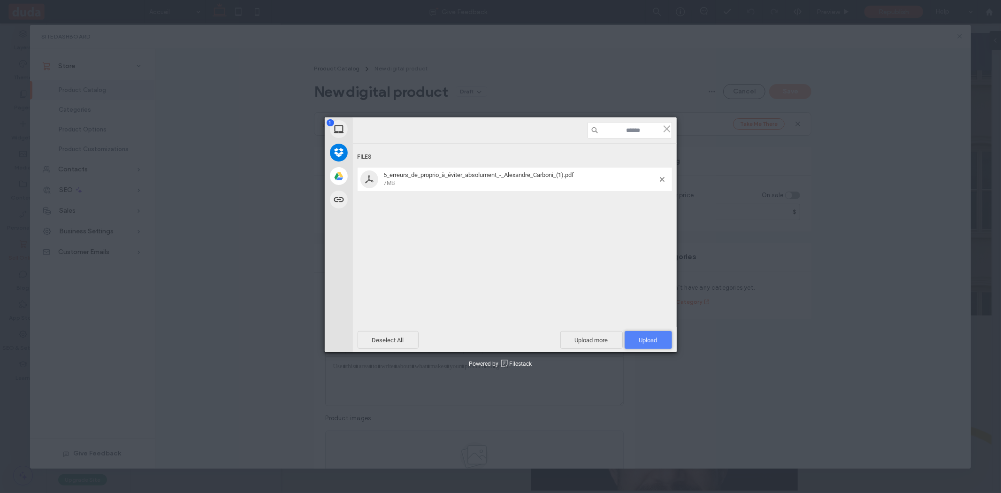
click at [630, 334] on span "Upload 1" at bounding box center [647, 340] width 47 height 18
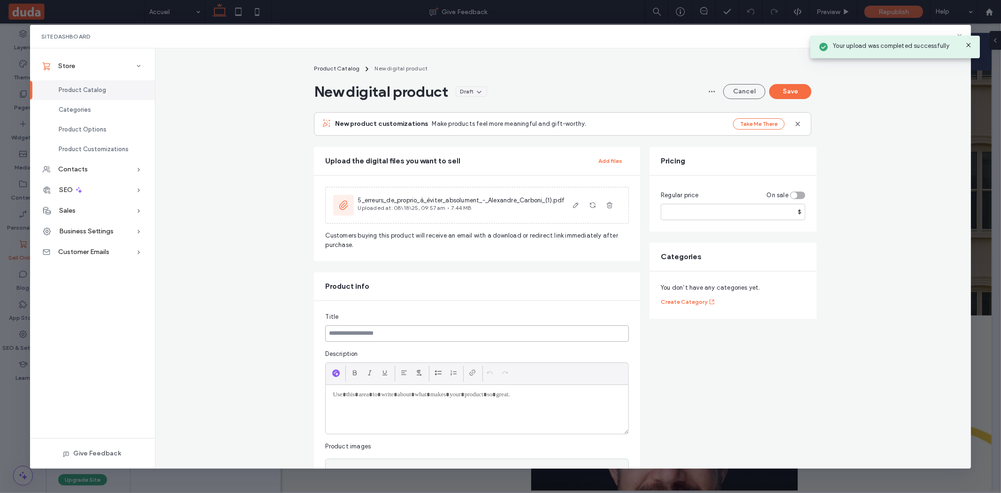
click at [362, 328] on input at bounding box center [477, 333] width 304 height 16
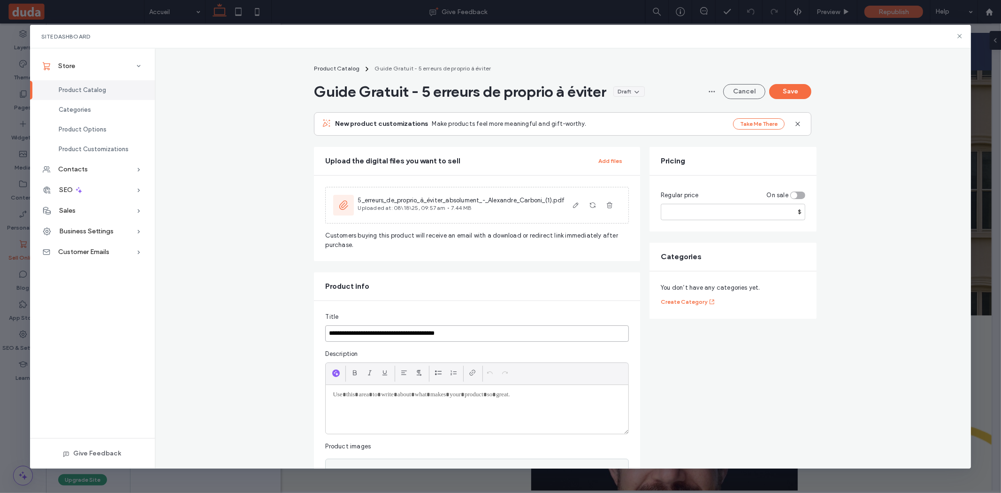
type input "**********"
click at [781, 208] on input "number" at bounding box center [733, 212] width 145 height 16
type input "*"
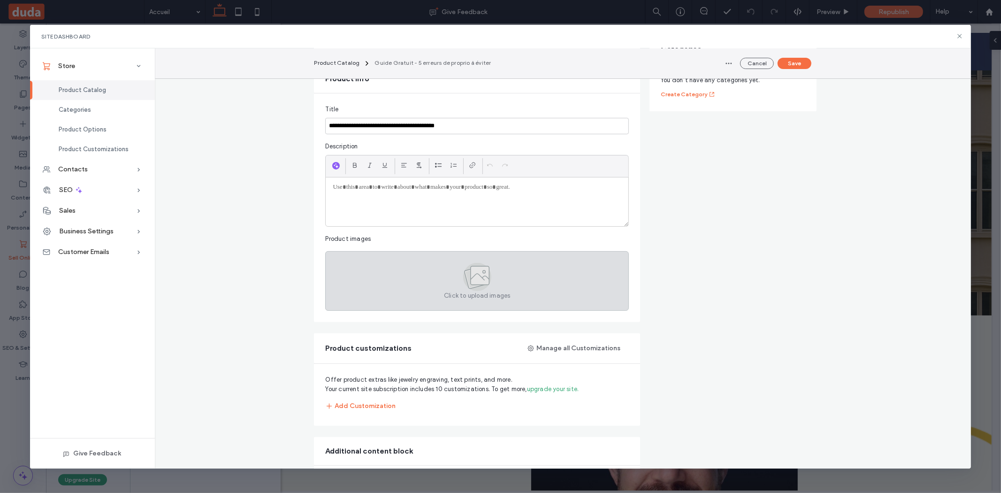
click at [471, 263] on icon at bounding box center [477, 277] width 28 height 28
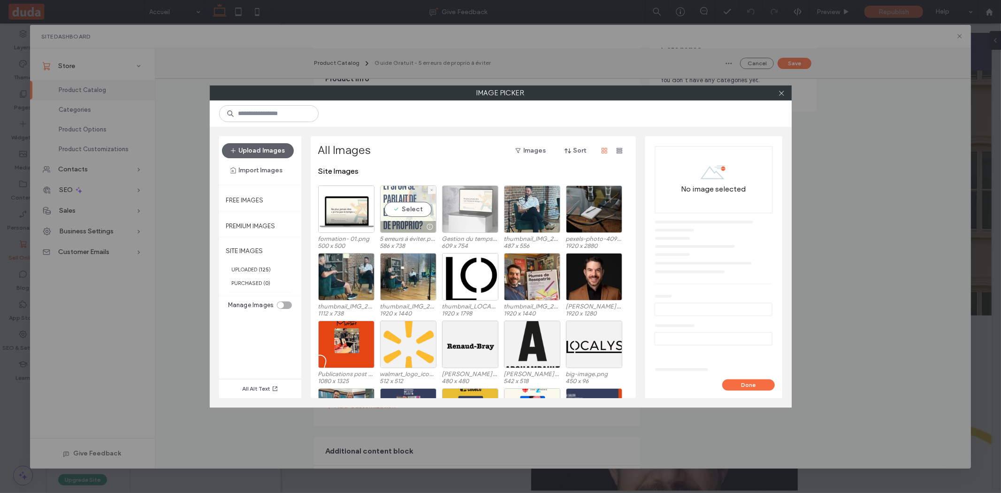
click at [406, 213] on div "Select" at bounding box center [408, 208] width 56 height 47
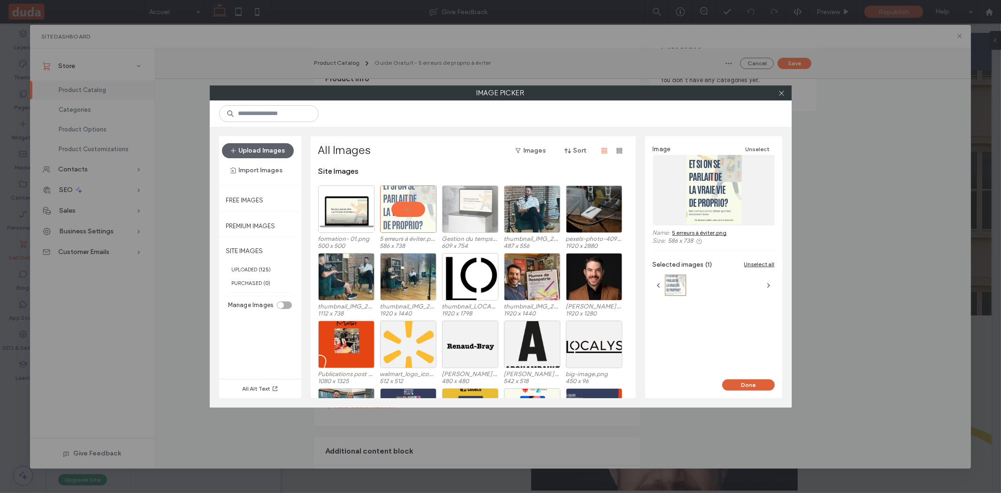
click at [751, 384] on button "Done" at bounding box center [748, 384] width 53 height 11
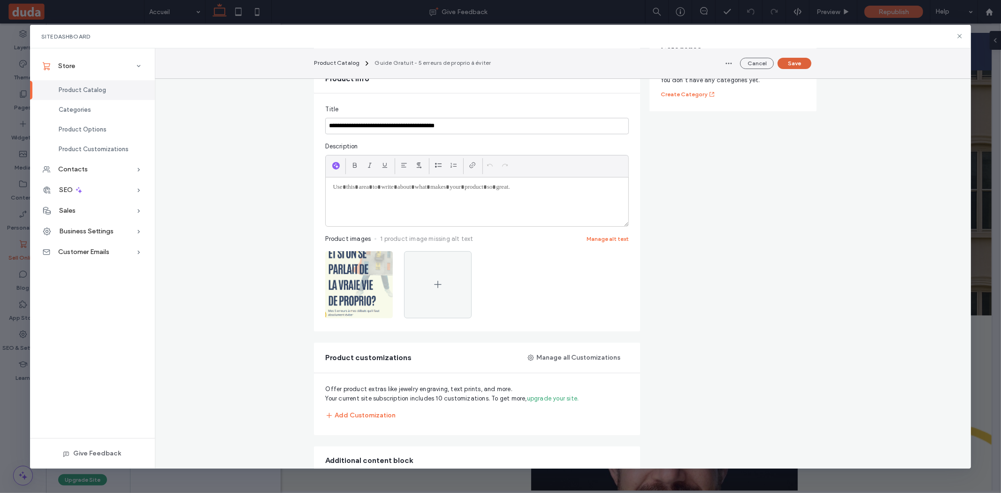
click at [791, 61] on button "Save" at bounding box center [794, 63] width 34 height 11
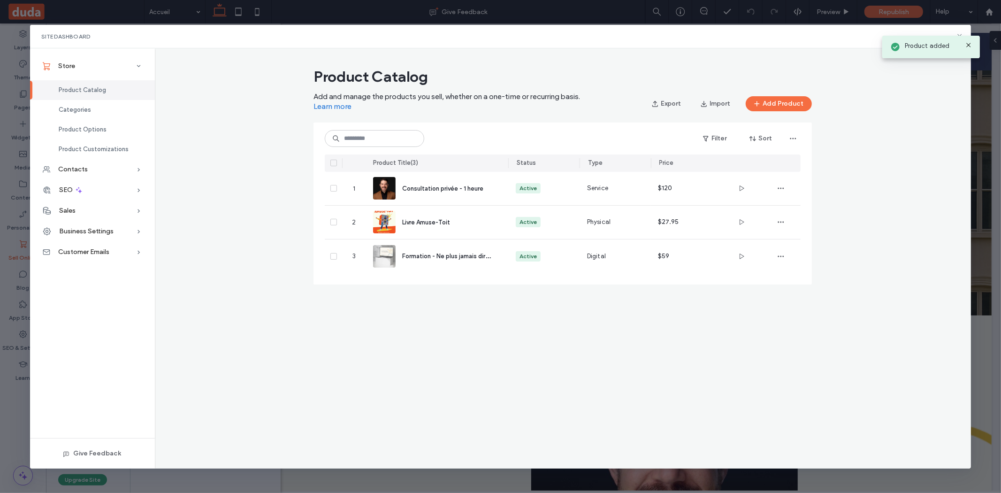
scroll to position [0, 0]
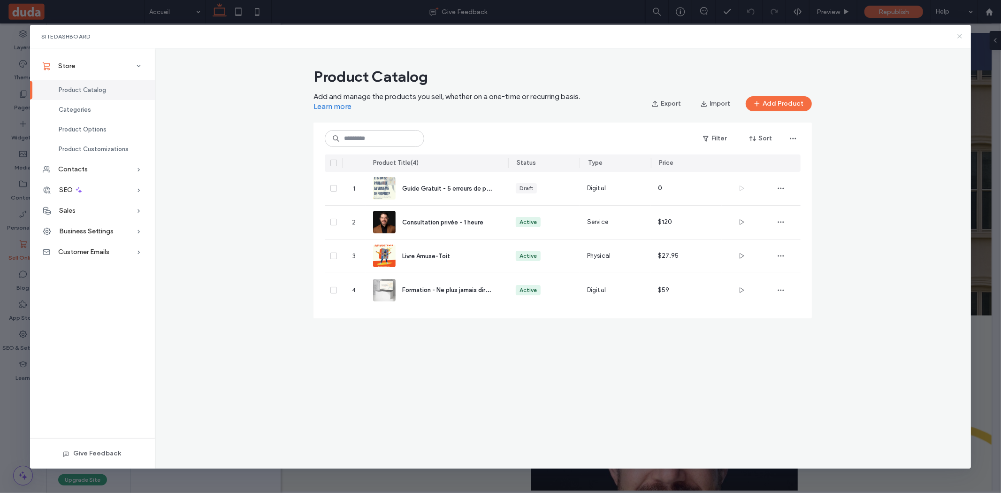
click at [956, 36] on icon at bounding box center [960, 36] width 8 height 8
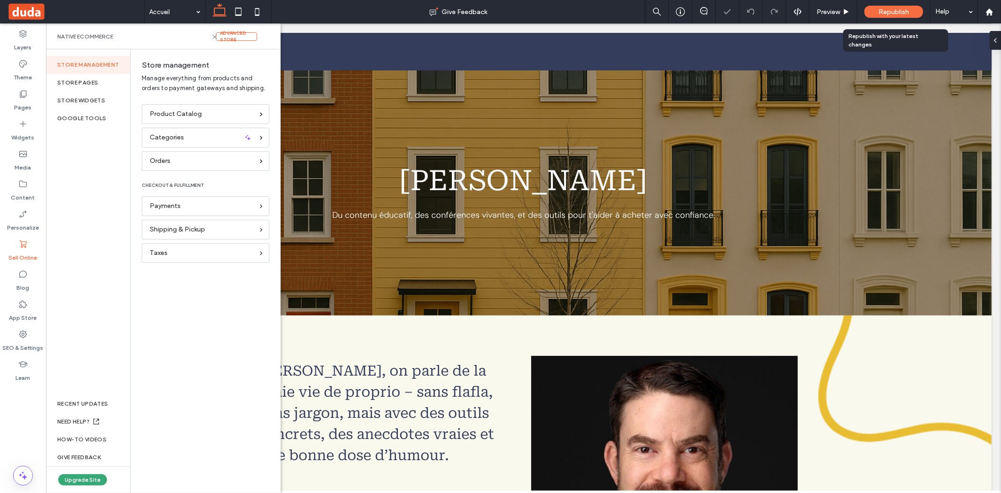
click at [905, 15] on div "Republish" at bounding box center [893, 12] width 59 height 12
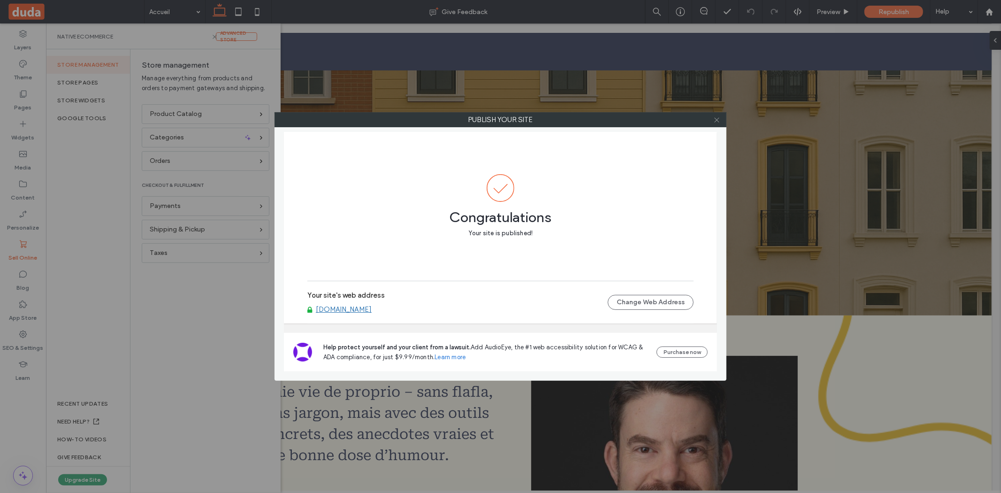
click at [716, 118] on icon at bounding box center [716, 119] width 7 height 7
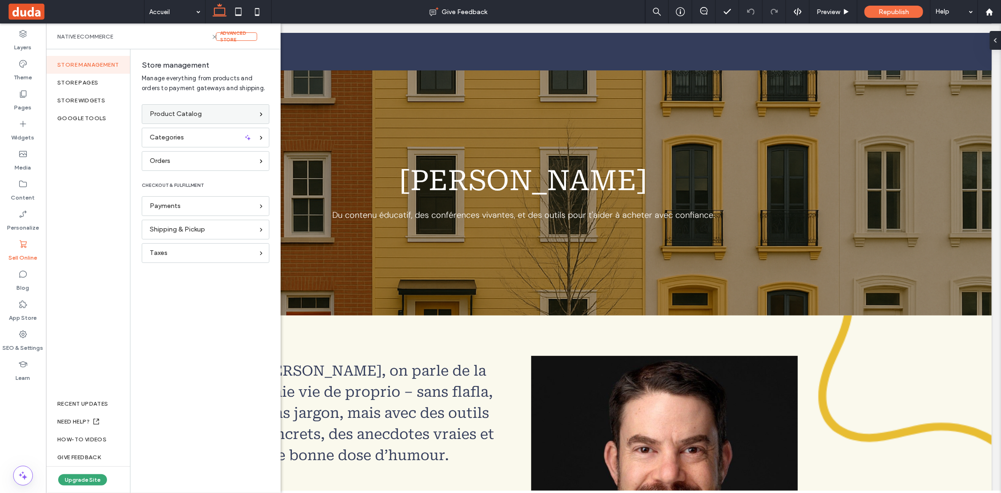
click at [218, 122] on div "Product Catalog" at bounding box center [206, 114] width 128 height 20
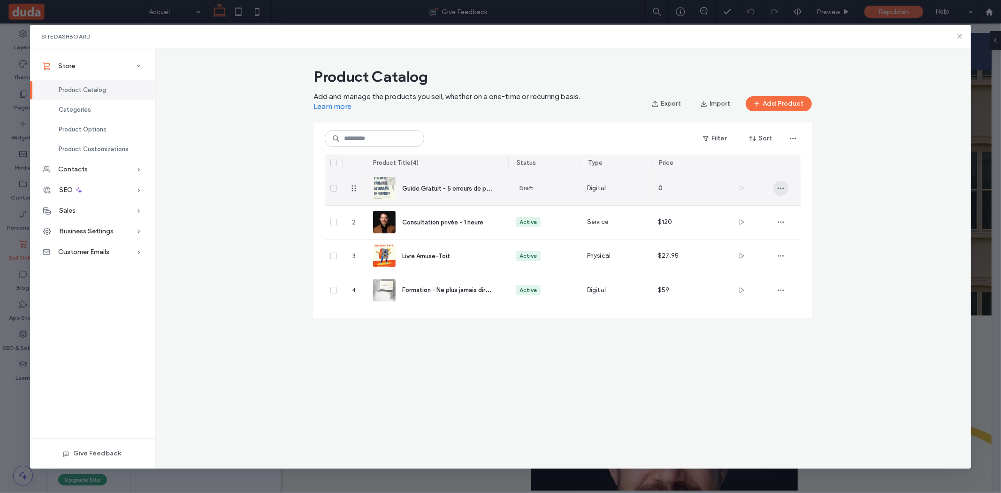
click at [777, 190] on icon "button" at bounding box center [781, 188] width 8 height 8
click at [799, 233] on span "Delete Product" at bounding box center [814, 229] width 43 height 9
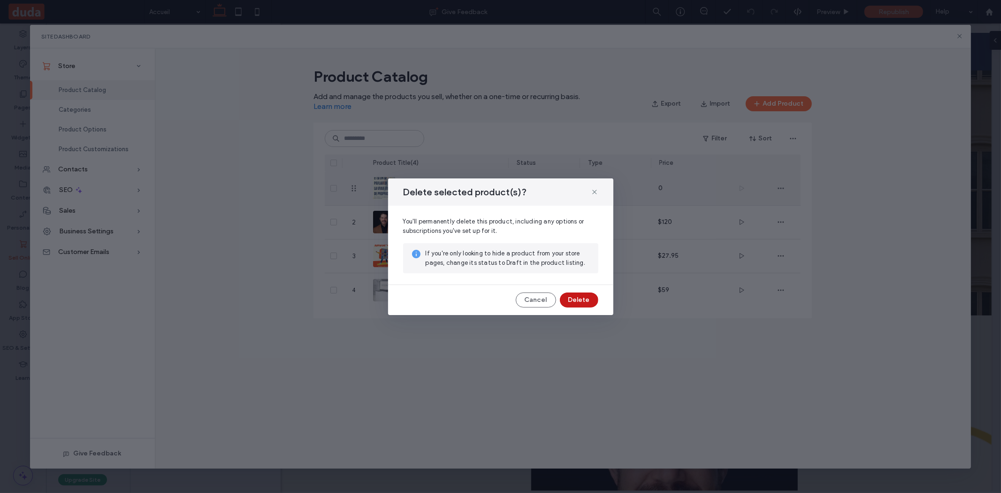
click at [591, 299] on button "Delete" at bounding box center [579, 299] width 38 height 15
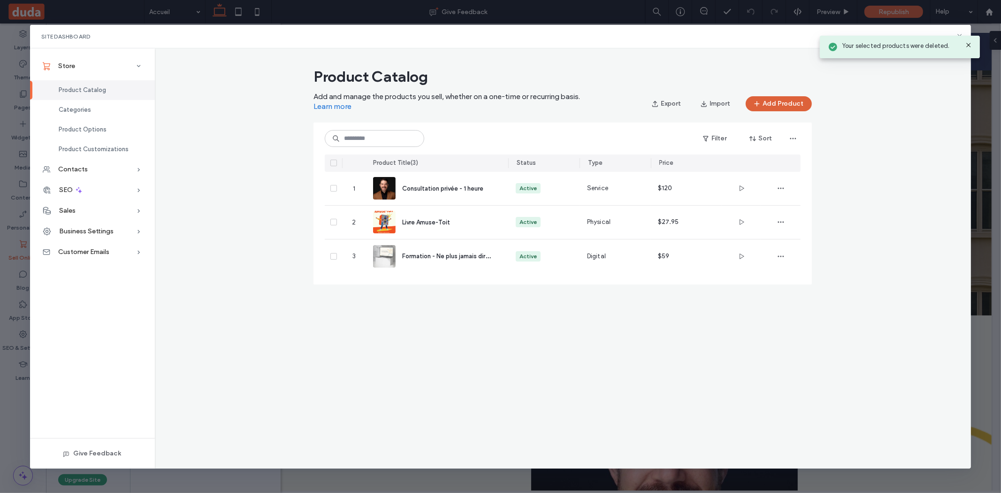
click at [766, 97] on button "Add Product" at bounding box center [779, 103] width 66 height 15
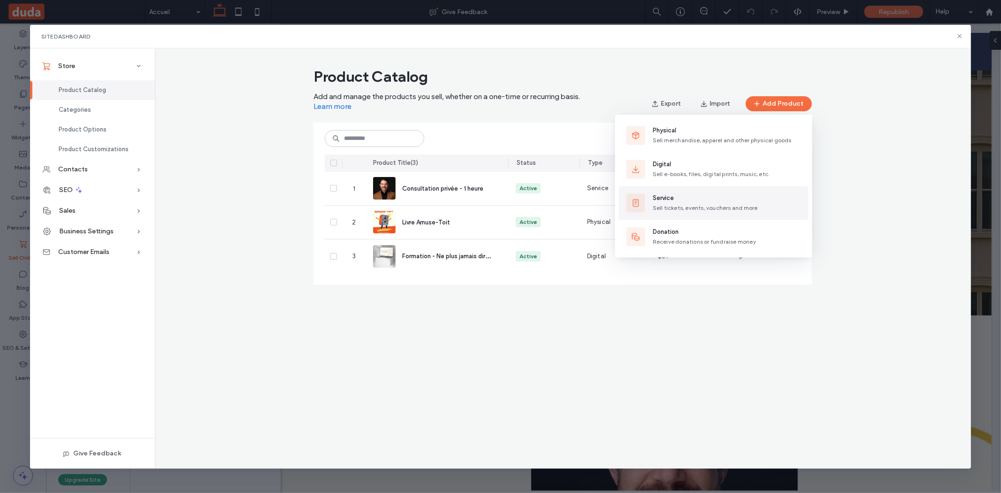
click at [700, 202] on span "Service" at bounding box center [705, 197] width 105 height 9
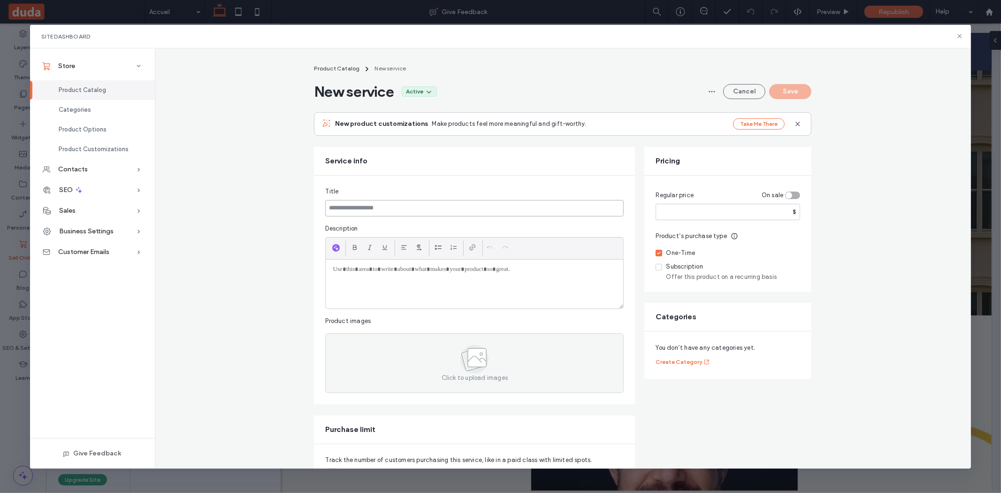
click at [365, 210] on input at bounding box center [474, 208] width 298 height 16
type input "**********"
click at [768, 204] on input "number" at bounding box center [727, 212] width 145 height 16
type input "***"
click at [474, 290] on div at bounding box center [474, 283] width 297 height 49
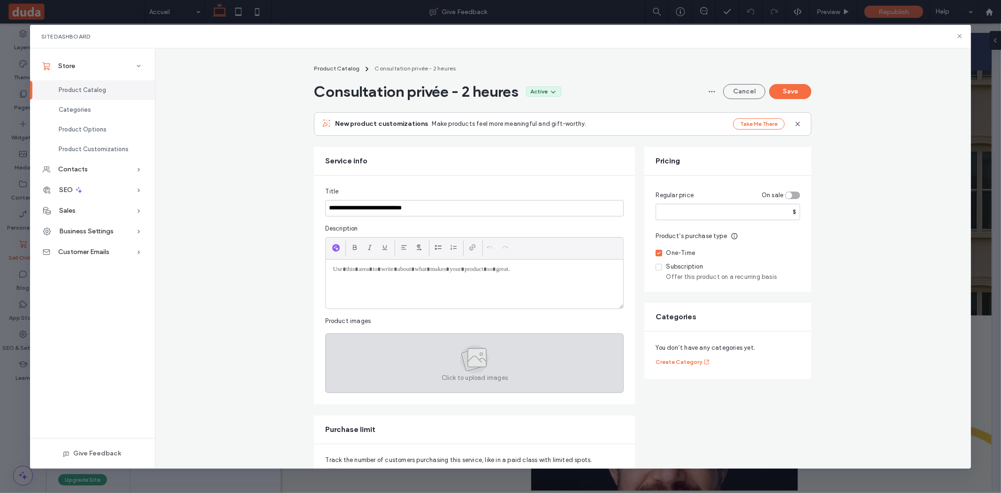
click at [473, 359] on icon at bounding box center [475, 359] width 14 height 6
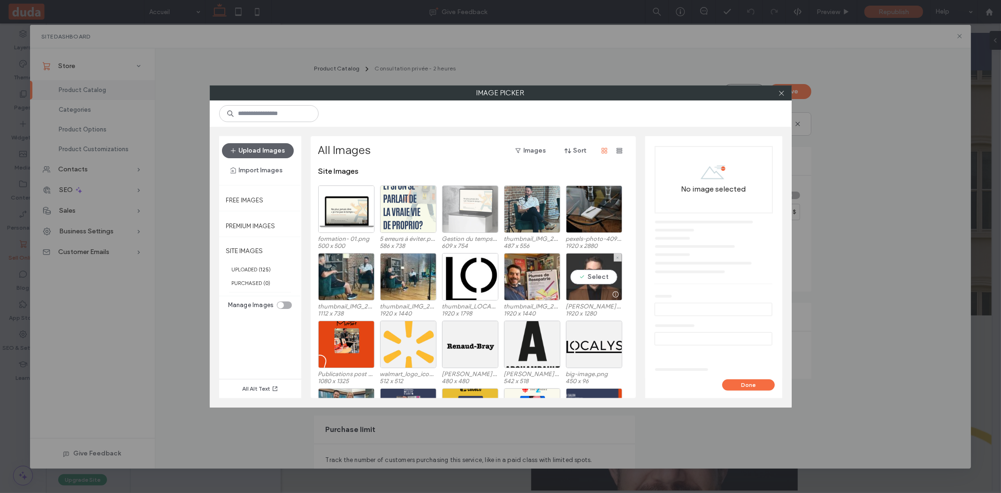
click at [594, 268] on div "Select" at bounding box center [594, 276] width 56 height 47
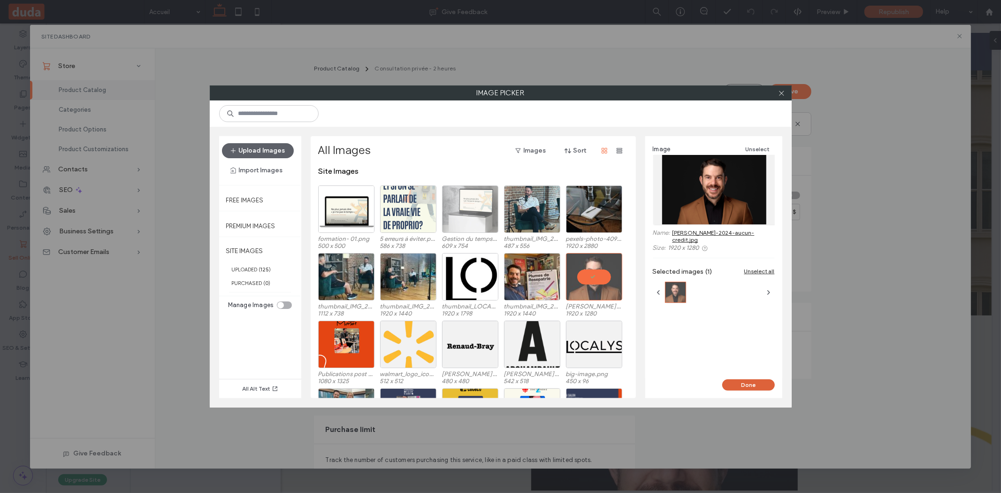
click at [764, 386] on button "Done" at bounding box center [748, 384] width 53 height 11
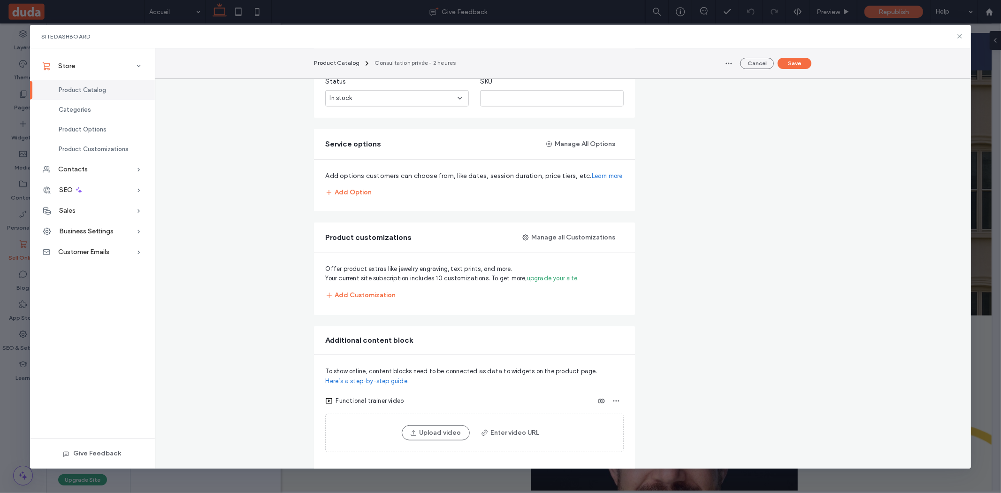
scroll to position [384, 0]
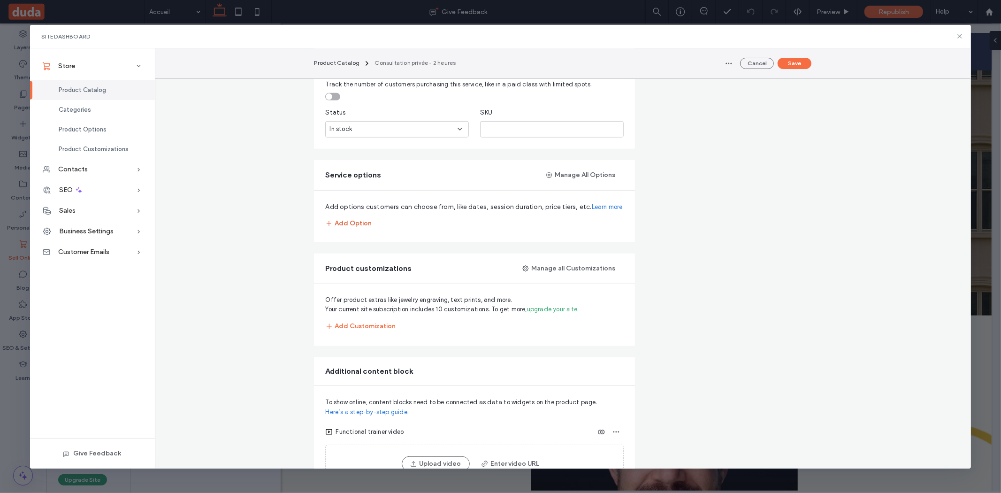
click at [369, 222] on button "Add Option" at bounding box center [348, 223] width 46 height 15
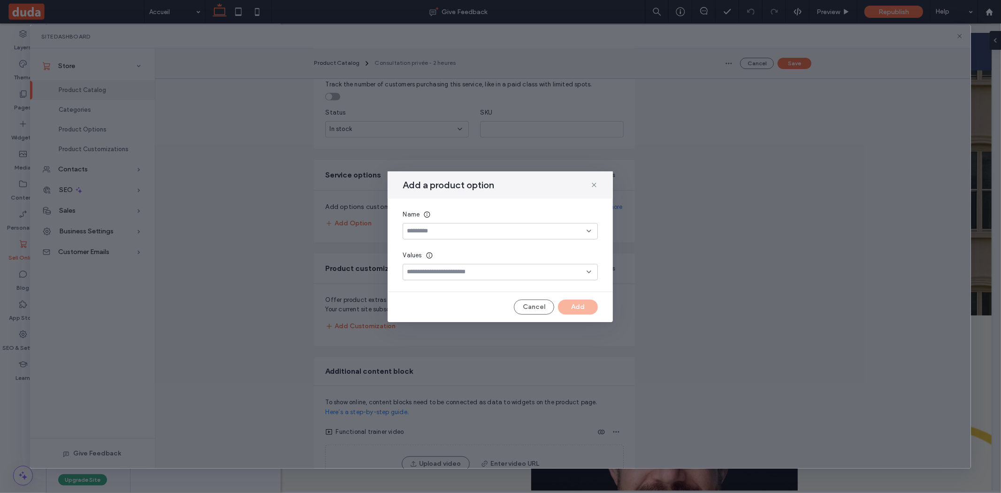
click at [548, 233] on input at bounding box center [497, 231] width 180 height 8
click at [490, 246] on div "Session" at bounding box center [500, 247] width 194 height 16
click at [465, 274] on input at bounding box center [497, 272] width 180 height 8
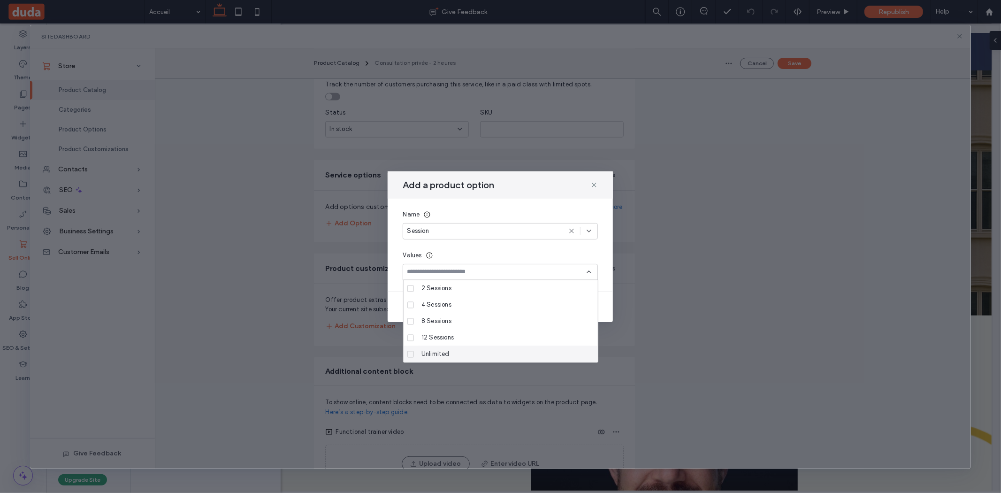
click at [410, 357] on span at bounding box center [410, 353] width 7 height 7
click at [639, 318] on div "Add a product option Name Session Values Unlimited Cancel Add" at bounding box center [500, 246] width 941 height 443
click at [605, 298] on div "Add a product option Name Session Values Unlimited Cancel Add" at bounding box center [500, 246] width 225 height 151
click at [559, 272] on div "Unlimited" at bounding box center [497, 272] width 180 height 14
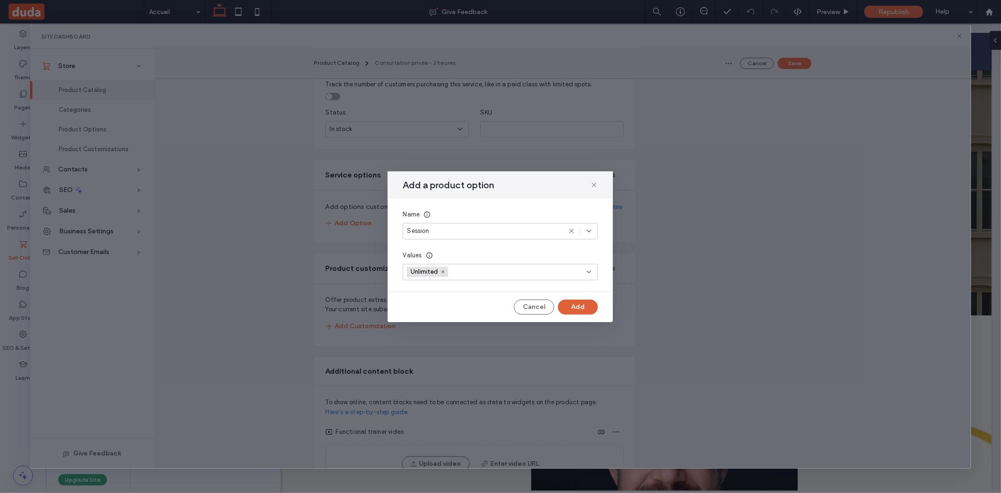
click at [576, 308] on button "Add" at bounding box center [578, 306] width 40 height 15
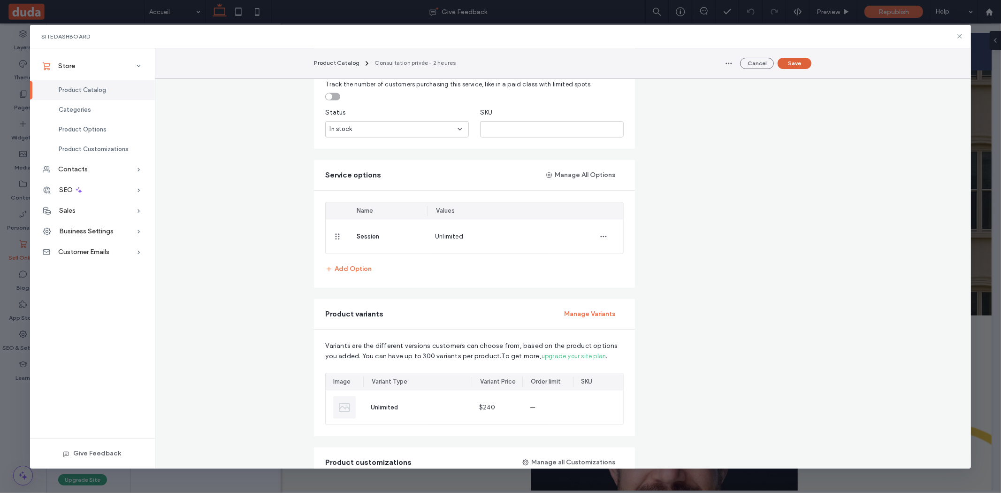
click at [801, 61] on button "Save" at bounding box center [794, 63] width 34 height 11
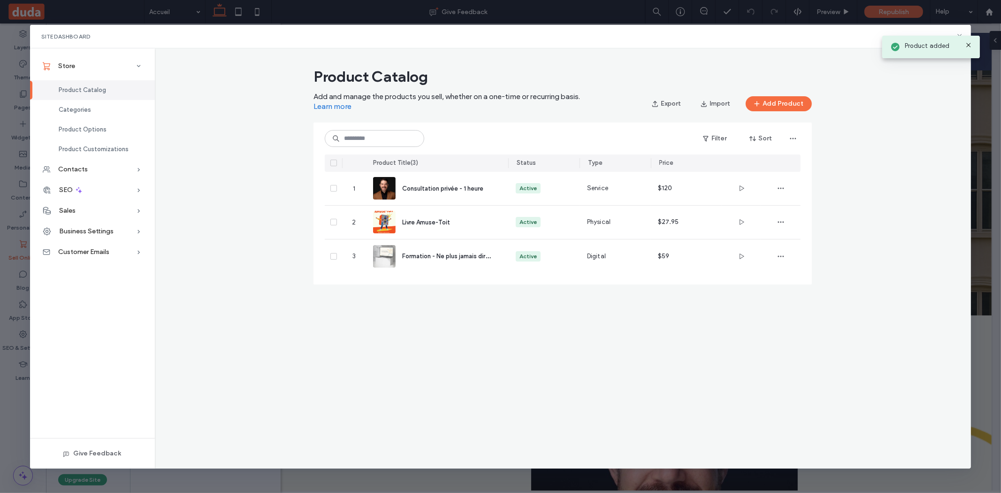
scroll to position [0, 0]
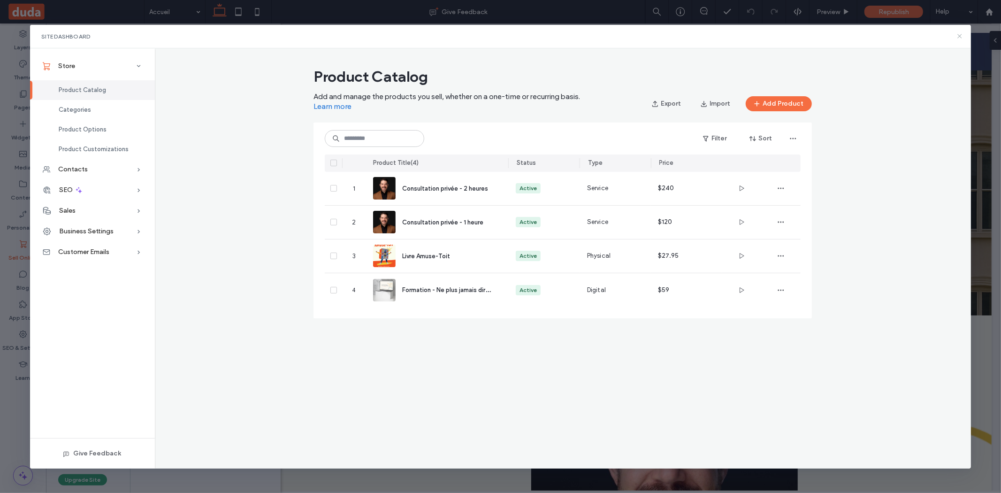
click at [962, 37] on icon at bounding box center [960, 36] width 8 height 8
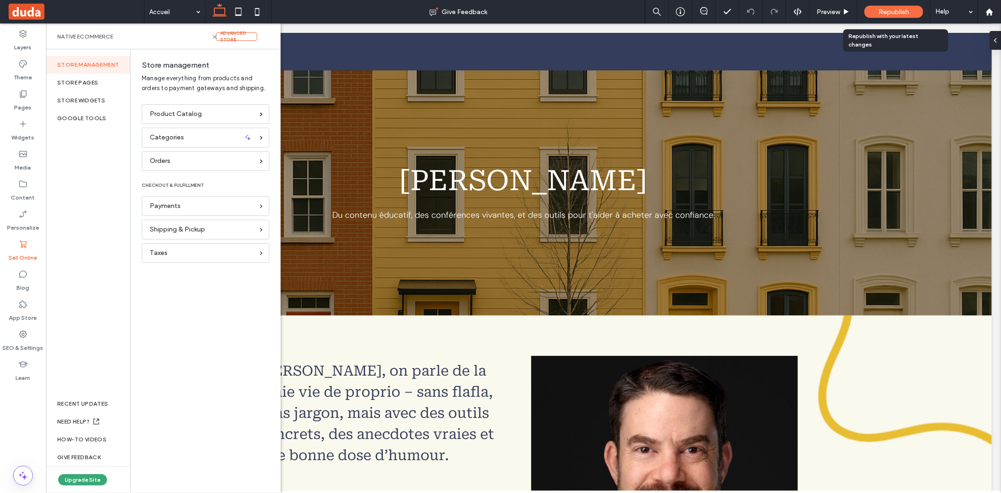
click at [895, 9] on span "Republish" at bounding box center [893, 12] width 30 height 8
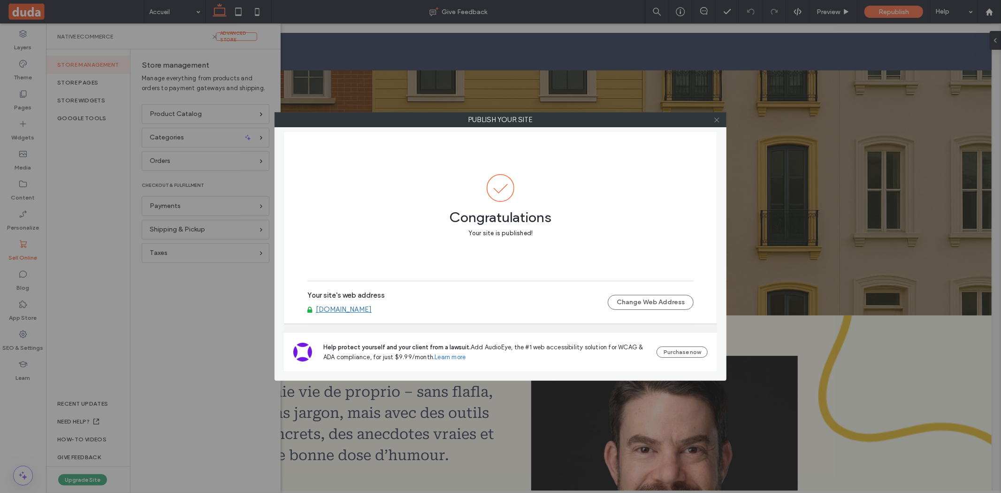
click at [716, 122] on icon at bounding box center [716, 119] width 7 height 7
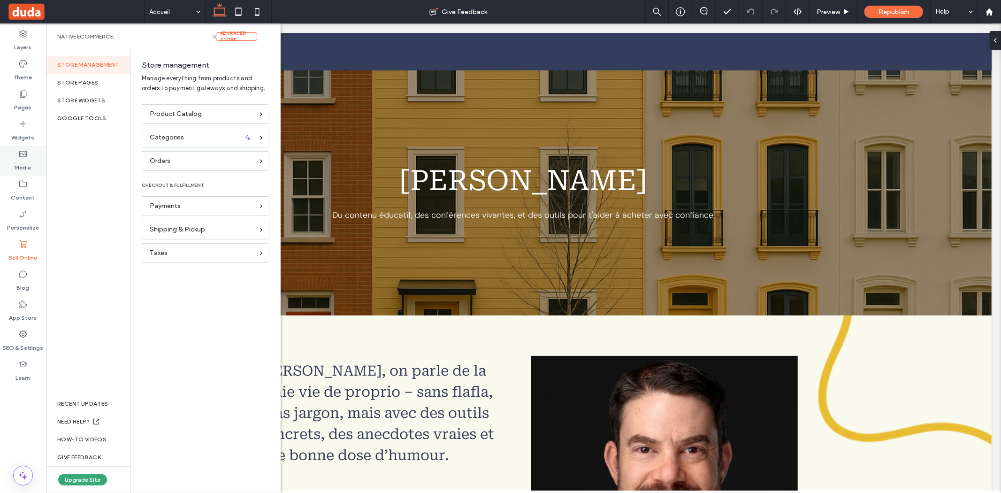
click at [32, 160] on div "Media" at bounding box center [23, 160] width 46 height 30
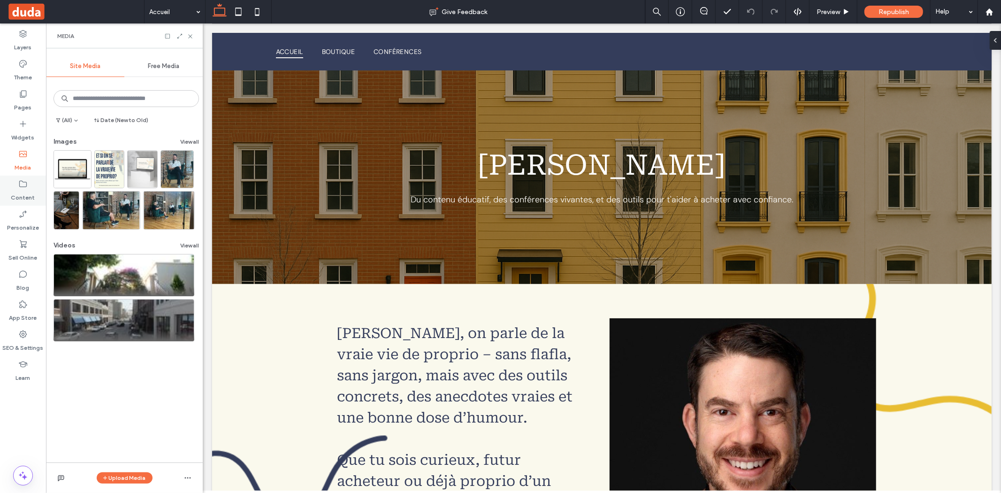
click at [30, 187] on div "Content" at bounding box center [23, 190] width 46 height 30
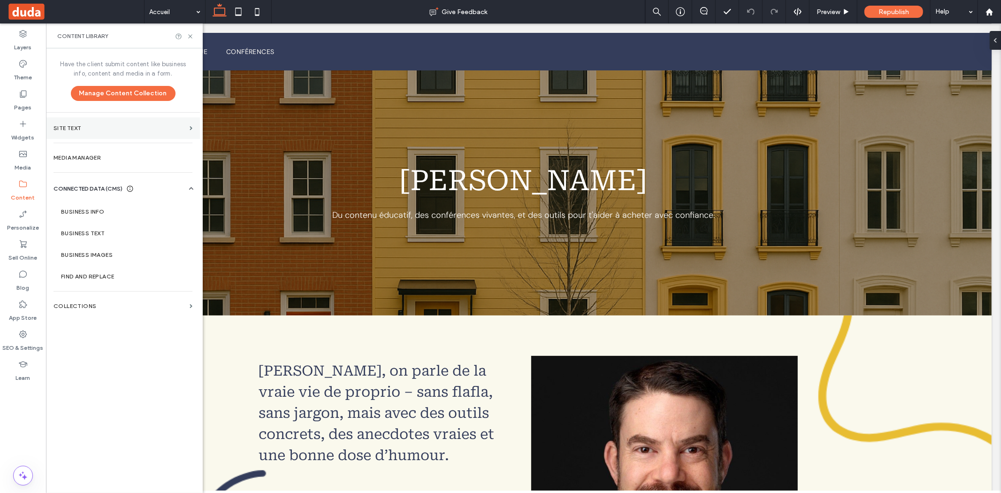
click at [78, 126] on label "Site Text" at bounding box center [119, 128] width 132 height 7
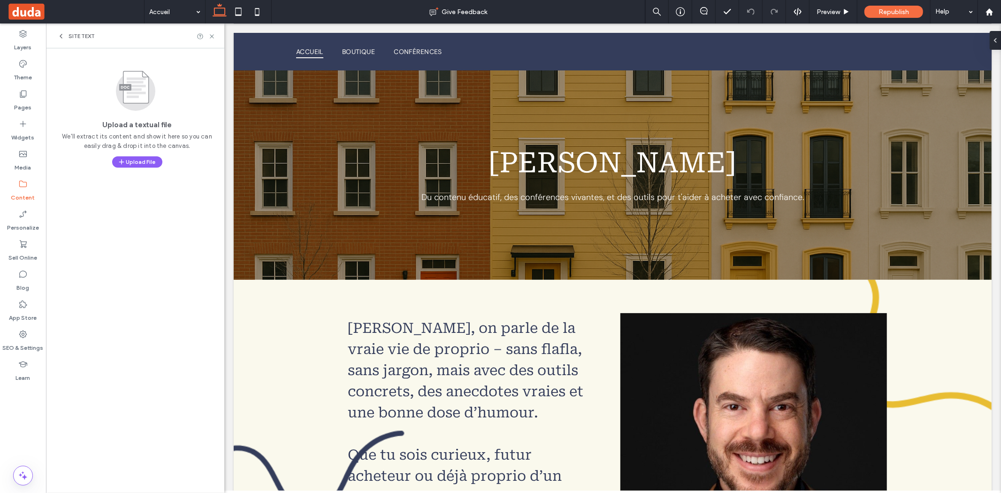
click at [60, 31] on div "Site Text" at bounding box center [135, 35] width 178 height 25
click at [63, 37] on icon at bounding box center [61, 36] width 8 height 8
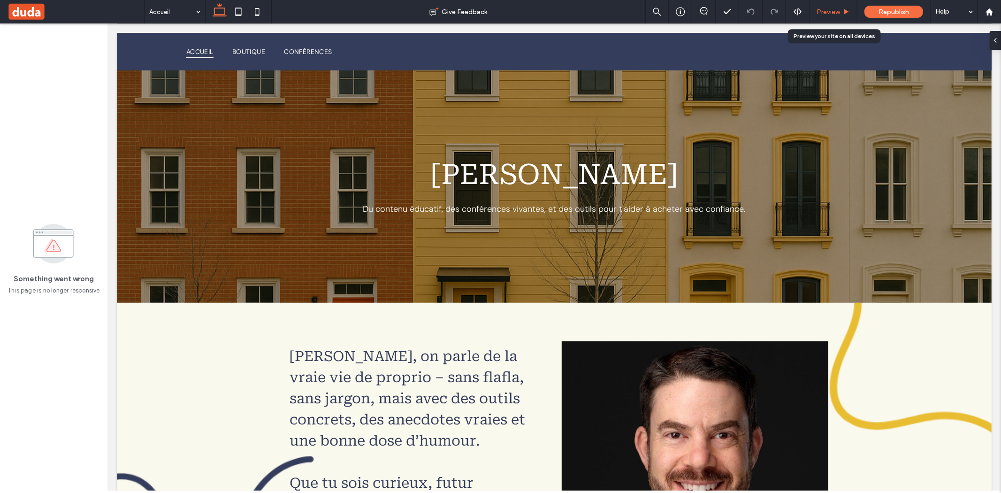
click at [846, 12] on use at bounding box center [846, 11] width 5 height 5
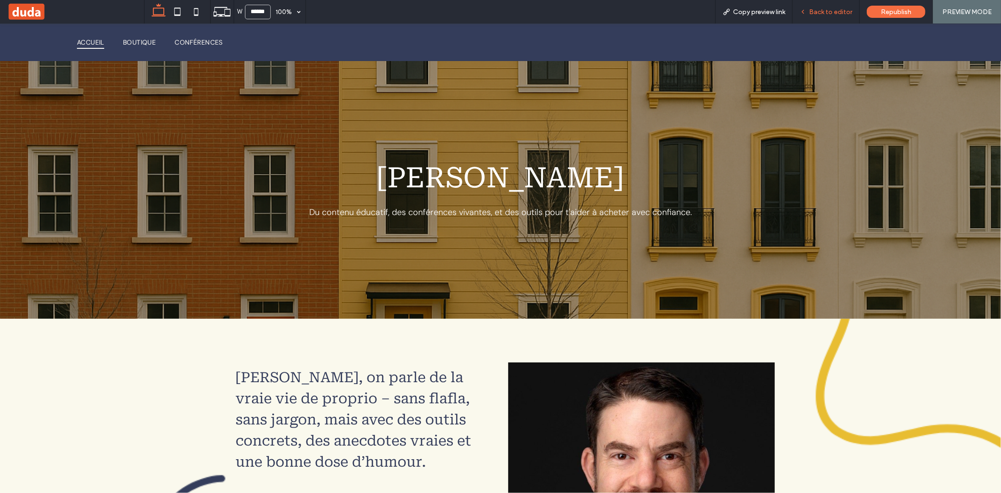
click at [838, 9] on span "Back to editor" at bounding box center [830, 12] width 43 height 8
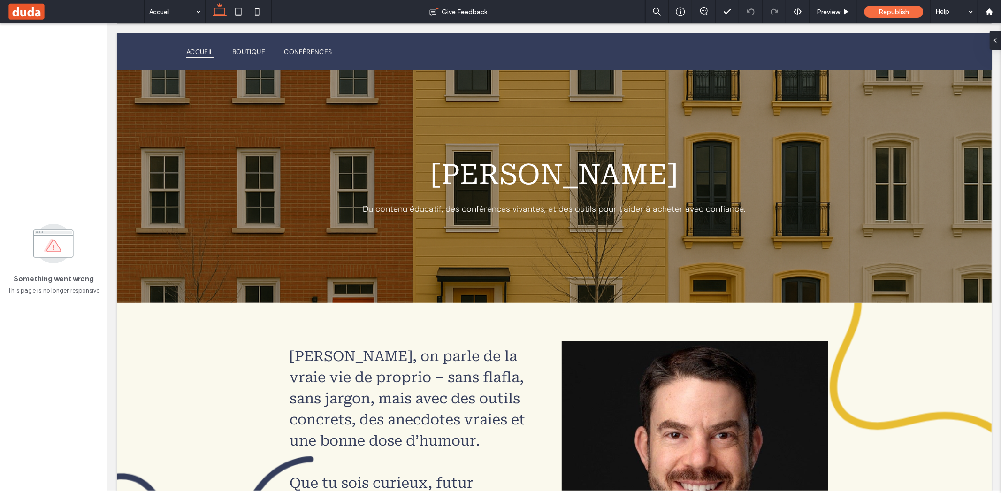
click at [48, 213] on div "Something went wrong This page is no longer responsive" at bounding box center [53, 257] width 107 height 469
